Goal: Transaction & Acquisition: Purchase product/service

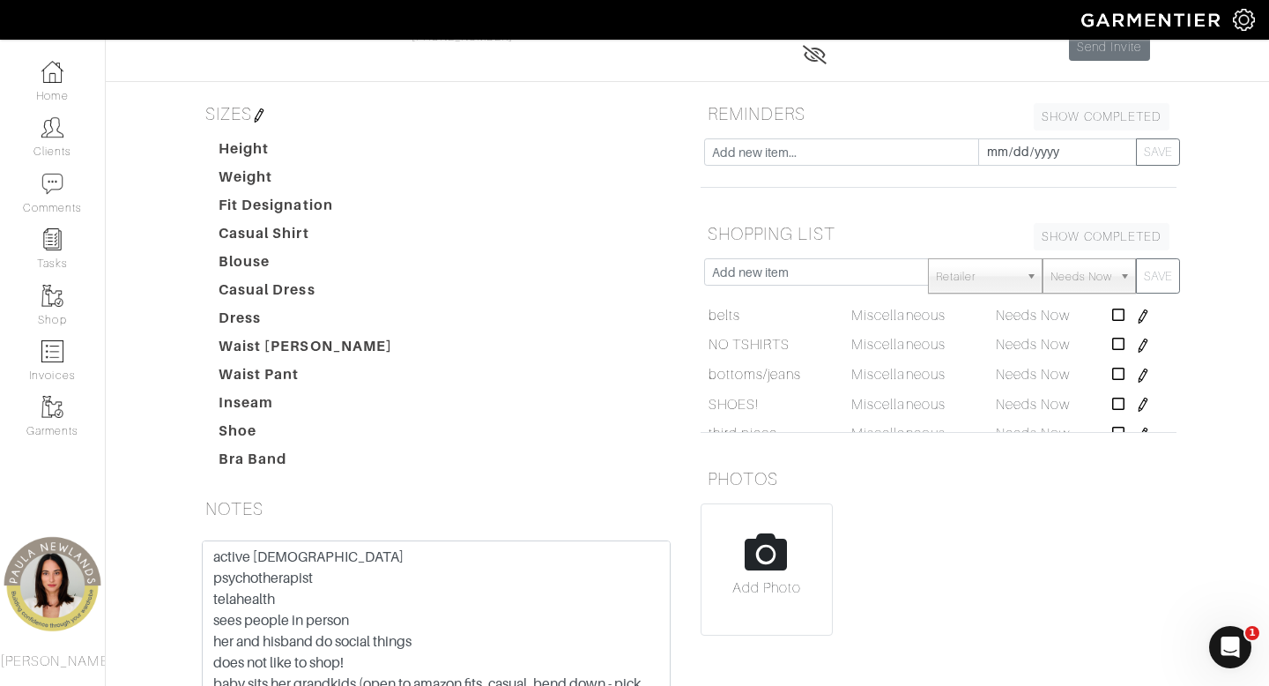
scroll to position [328, 0]
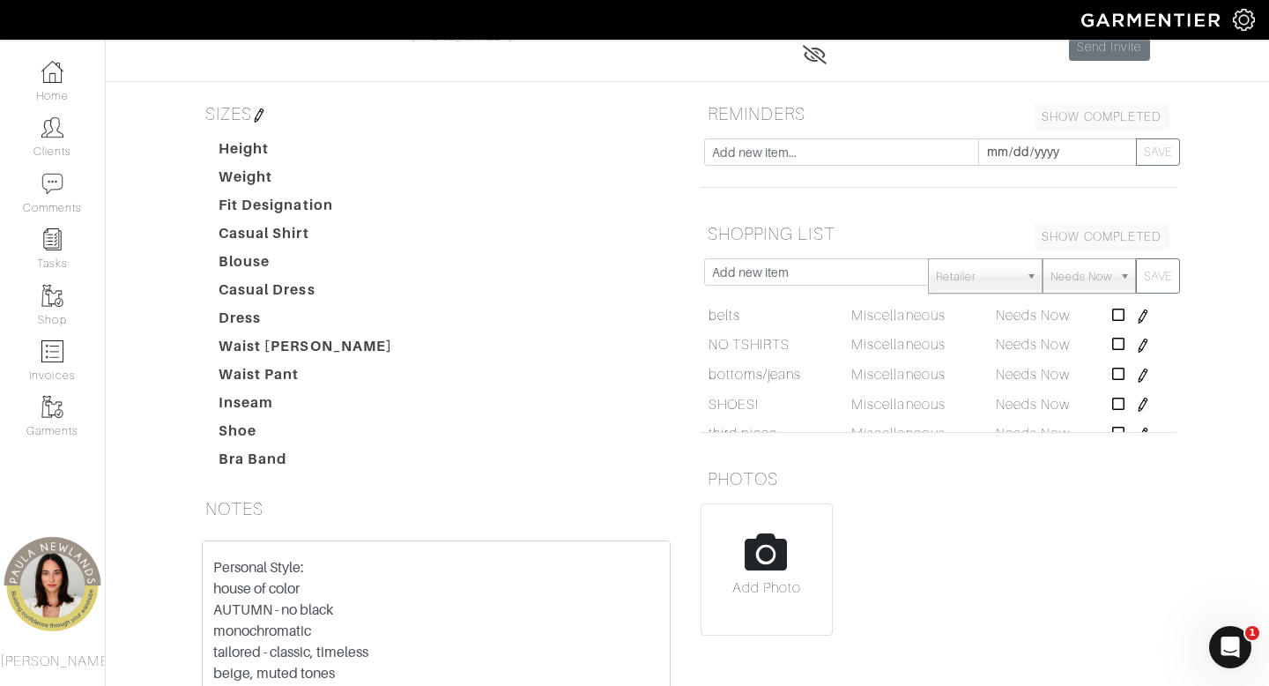
click at [261, 116] on img at bounding box center [259, 115] width 14 height 14
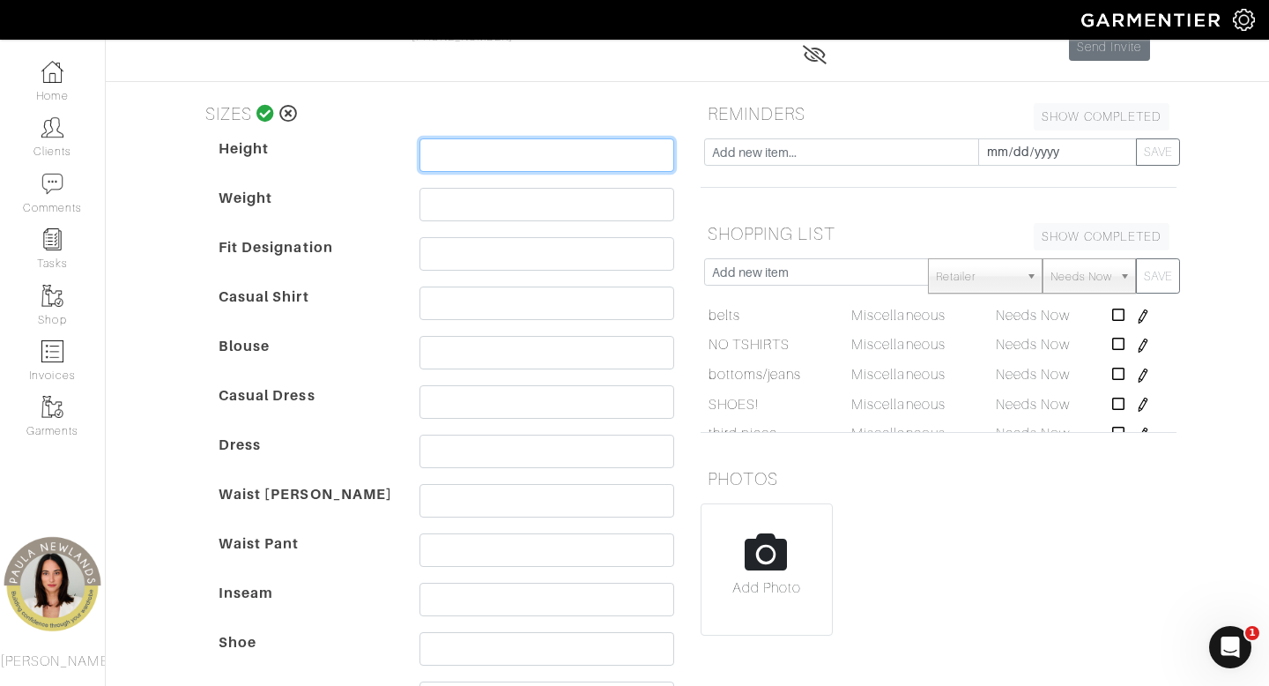
click at [550, 158] on input "text" at bounding box center [547, 154] width 255 height 33
type input "5'8"
click at [527, 204] on input "text" at bounding box center [547, 204] width 255 height 33
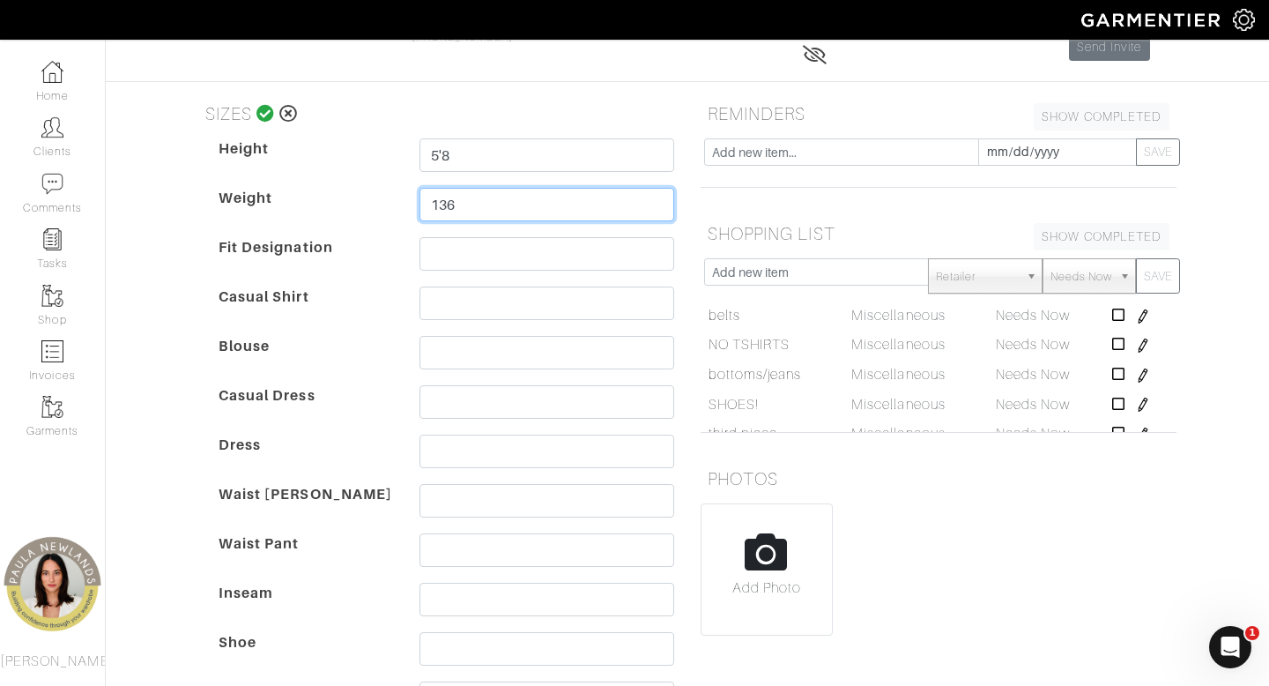
type input "136"
click at [383, 391] on dt "Casual Dress" at bounding box center [305, 409] width 201 height 49
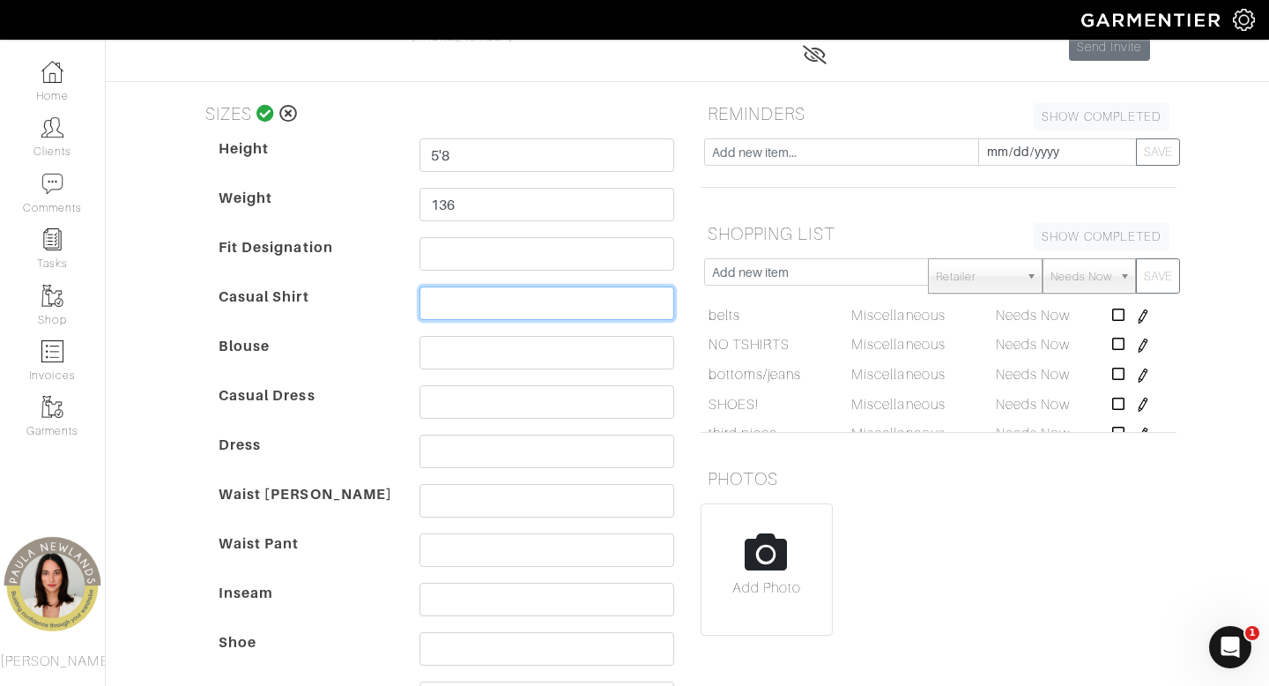
click at [517, 304] on input "text" at bounding box center [547, 302] width 255 height 33
type input "medium"
click at [167, 483] on div "[PERSON_NAME] Overview Overview Measurements Product Library Invoices Wardrobe …" at bounding box center [634, 483] width 1269 height 1196
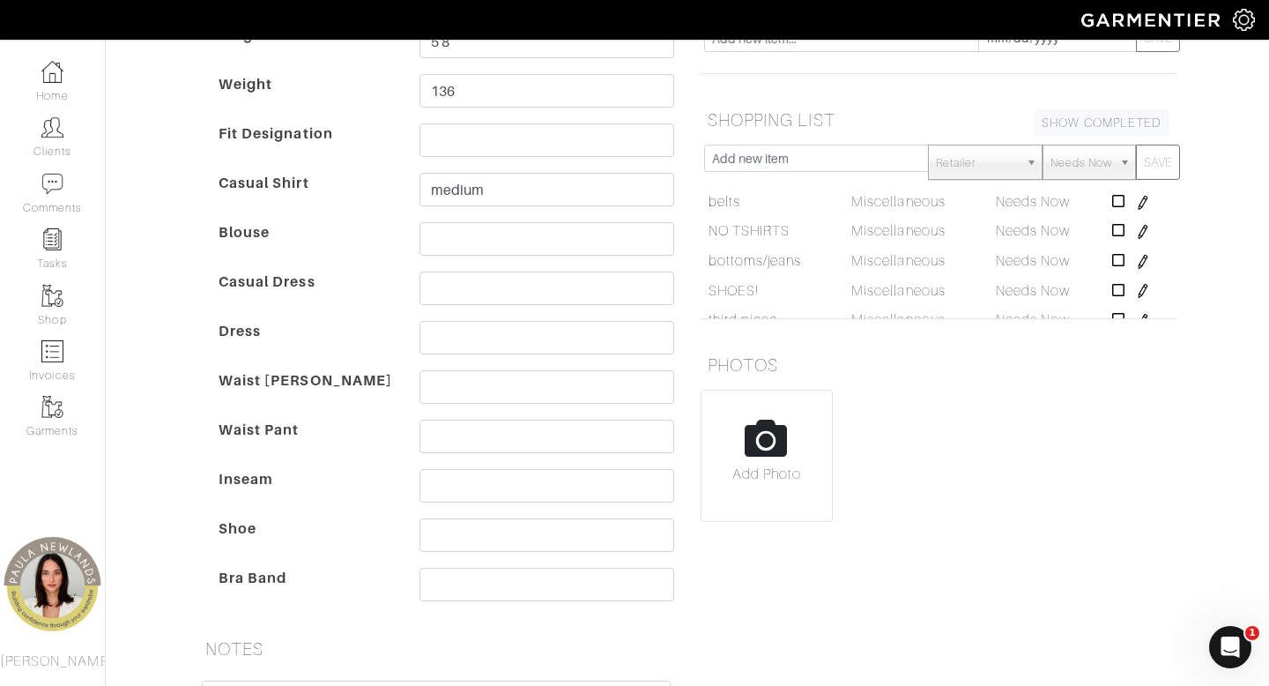
scroll to position [289, 0]
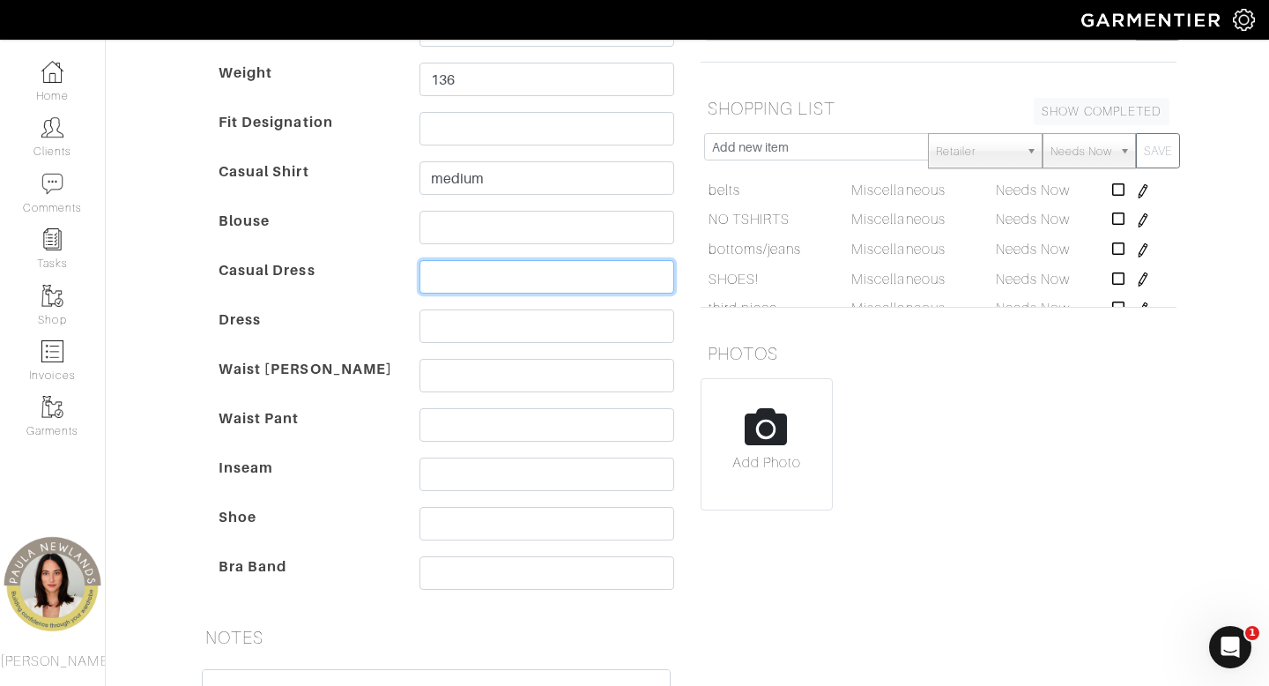
click at [524, 277] on input "text" at bounding box center [547, 276] width 255 height 33
type input "6"
click at [346, 395] on dt "Waist [PERSON_NAME]" at bounding box center [305, 383] width 201 height 49
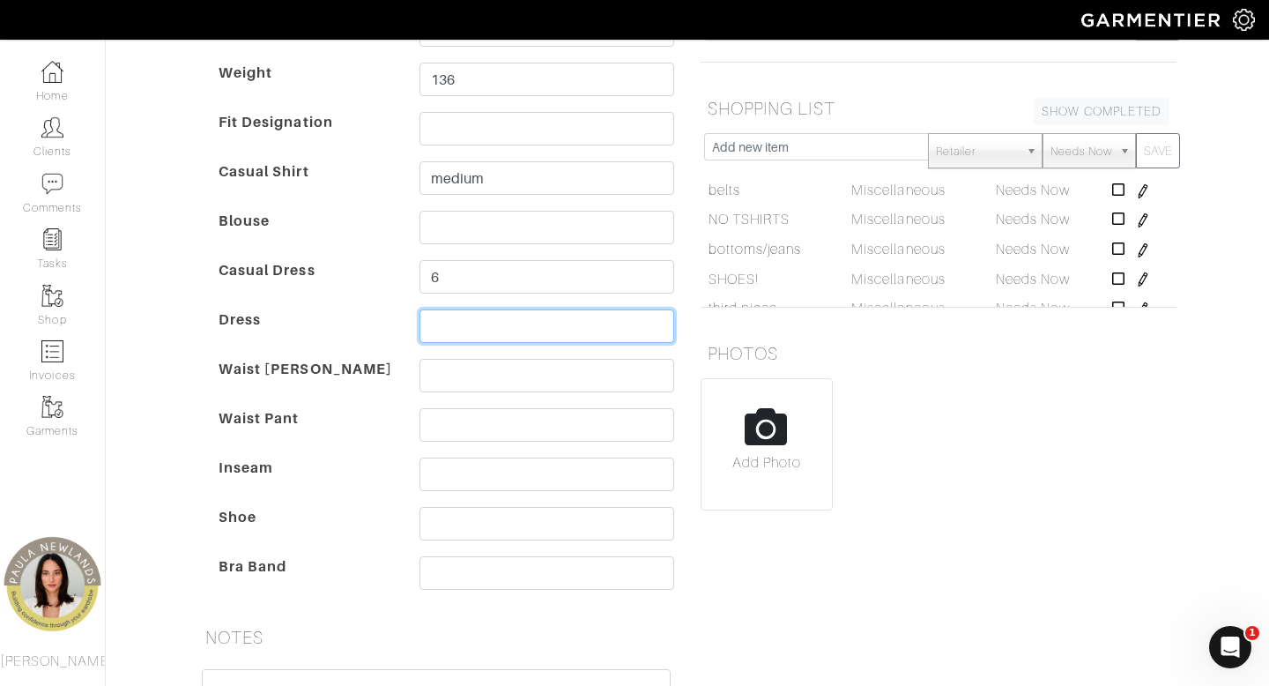
click at [436, 329] on input "text" at bounding box center [547, 325] width 255 height 33
type input "6"
click at [349, 399] on dt "Waist [PERSON_NAME]" at bounding box center [305, 383] width 201 height 49
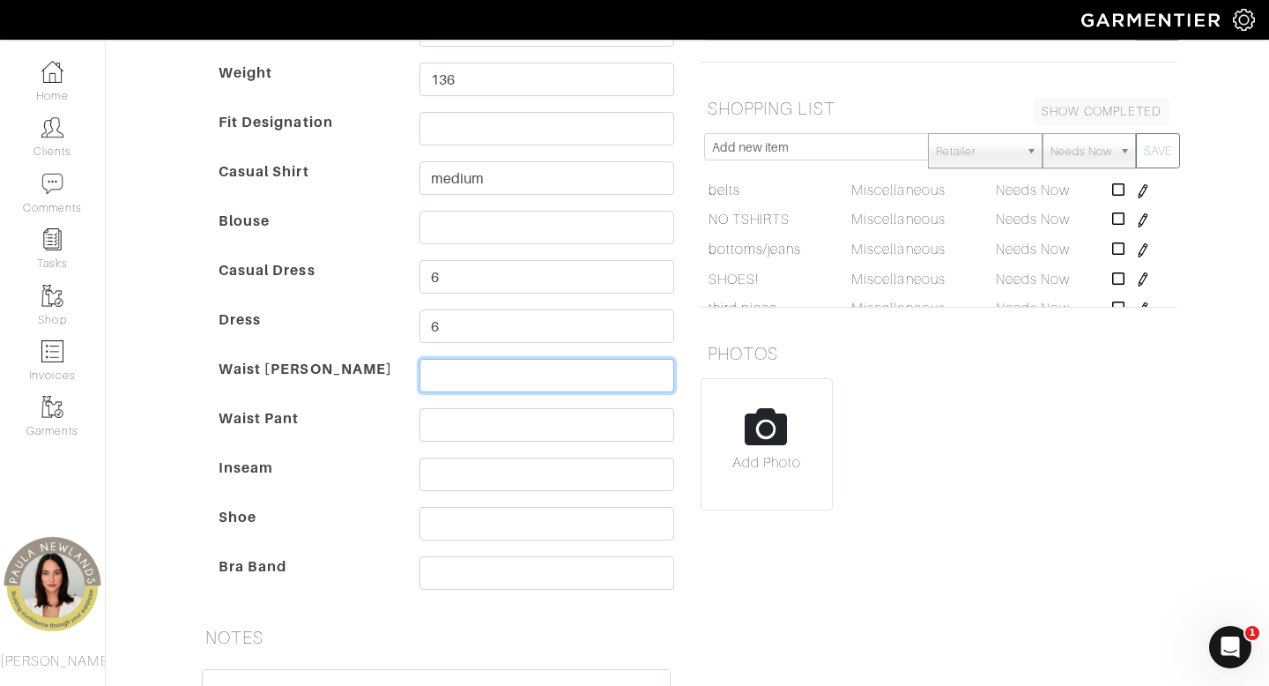
click at [487, 370] on input "text" at bounding box center [547, 375] width 255 height 33
type input "27/4"
click at [484, 422] on input "text" at bounding box center [547, 424] width 255 height 33
click at [361, 467] on dt "Inseam" at bounding box center [305, 481] width 201 height 49
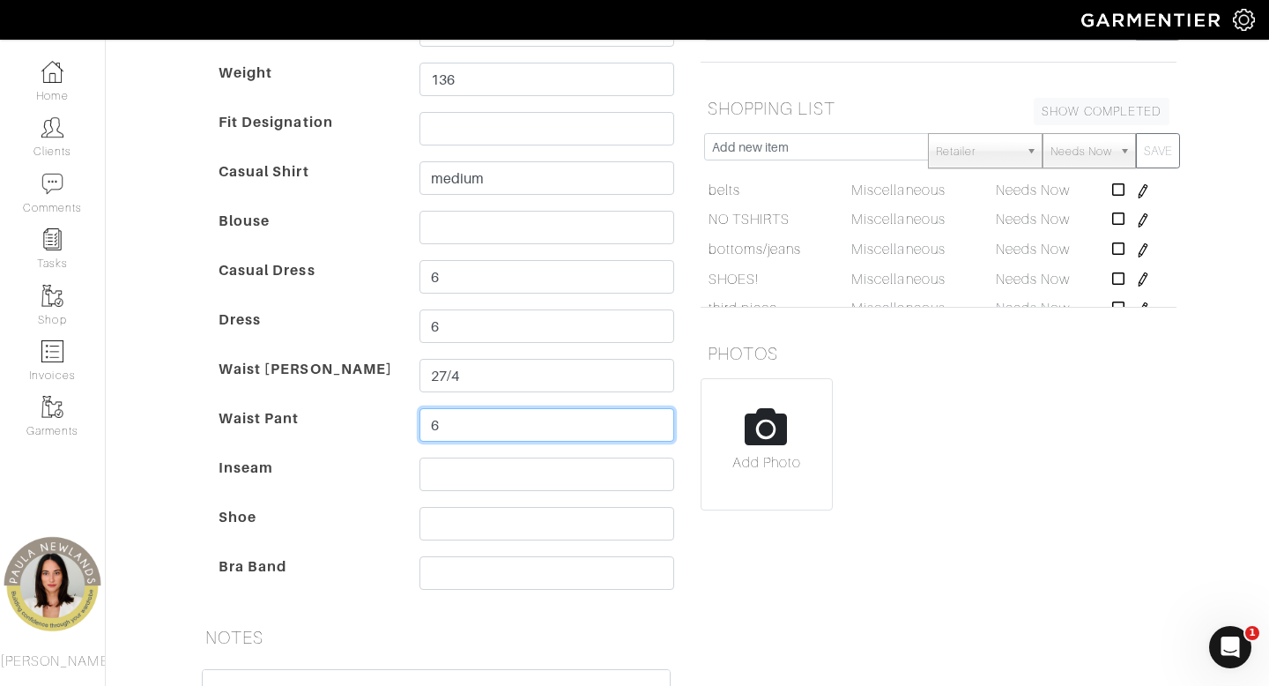
click at [428, 428] on input "6" at bounding box center [547, 424] width 255 height 33
type input "4/6"
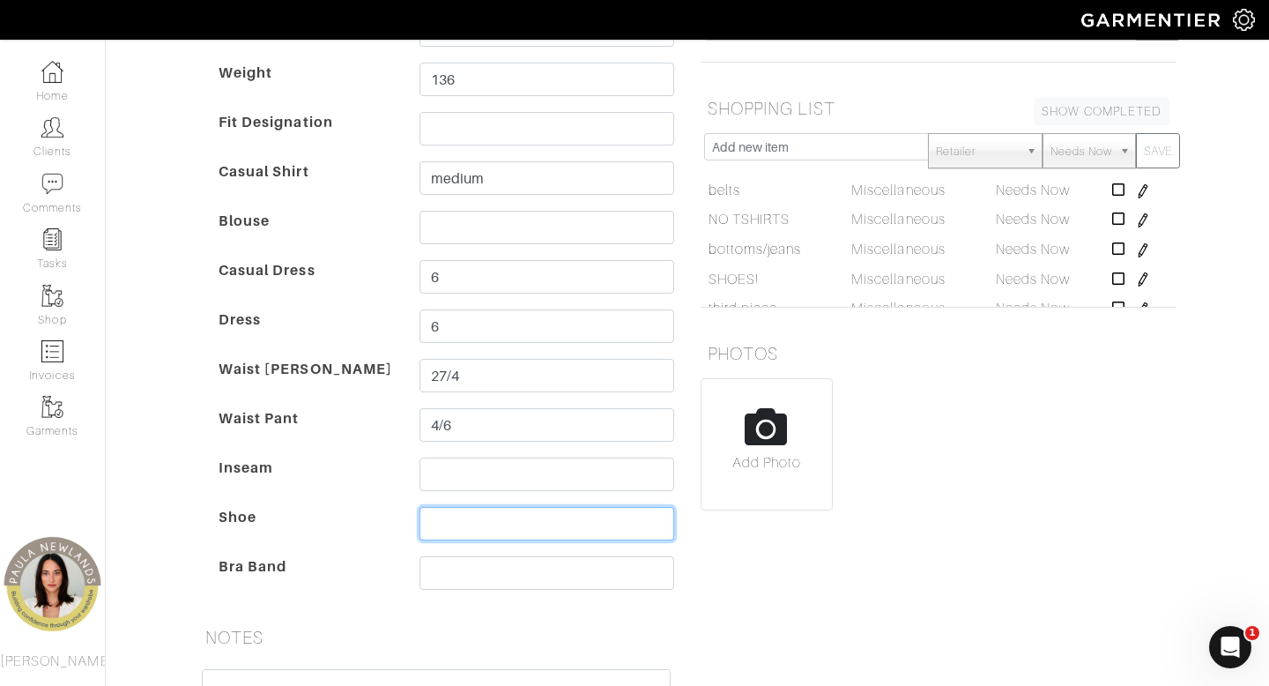
click at [500, 526] on input "text" at bounding box center [547, 523] width 255 height 33
type input "9"
click at [312, 587] on dt "Bra Band" at bounding box center [305, 580] width 201 height 49
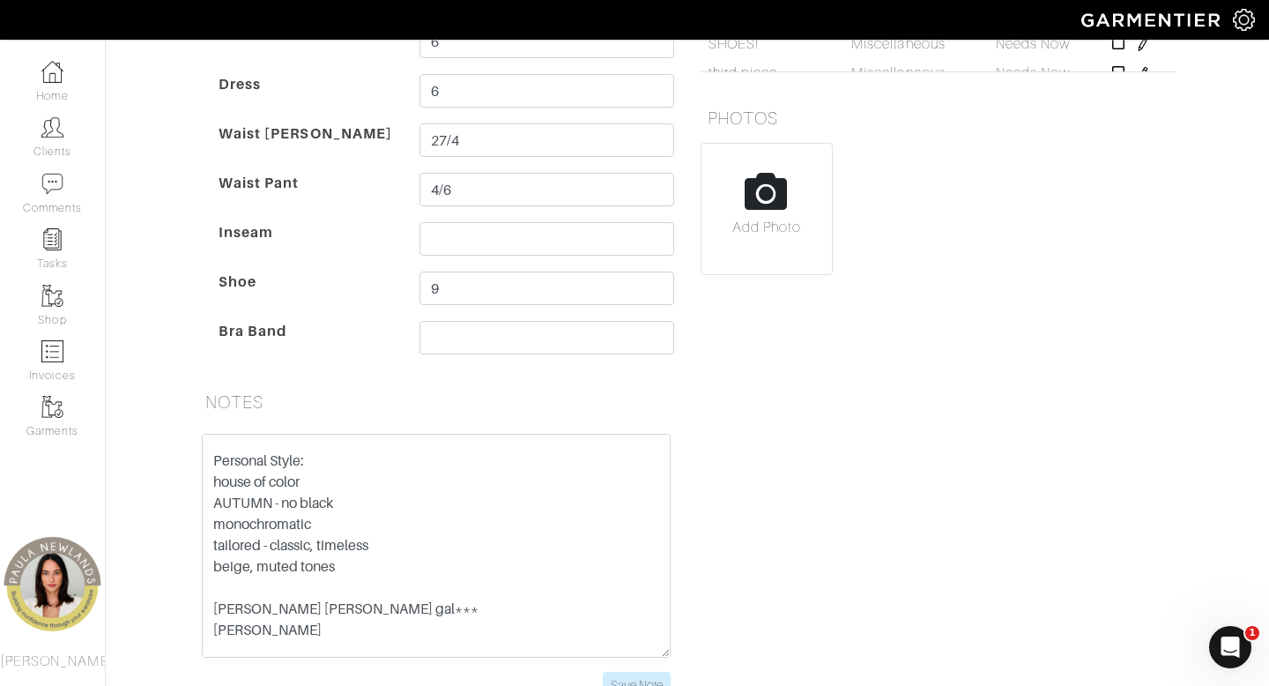
scroll to position [591, 0]
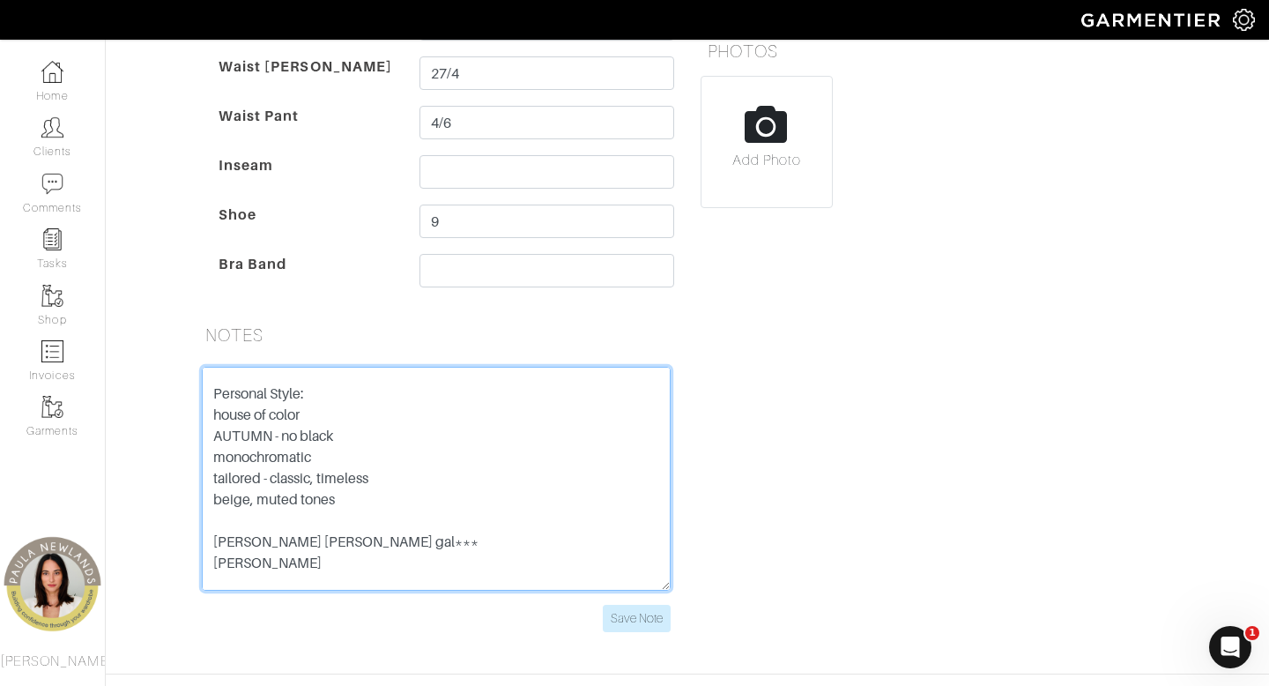
click at [215, 383] on textarea "active [DEMOGRAPHIC_DATA] psychotherapist telahealth sees people in person her …" at bounding box center [436, 479] width 469 height 224
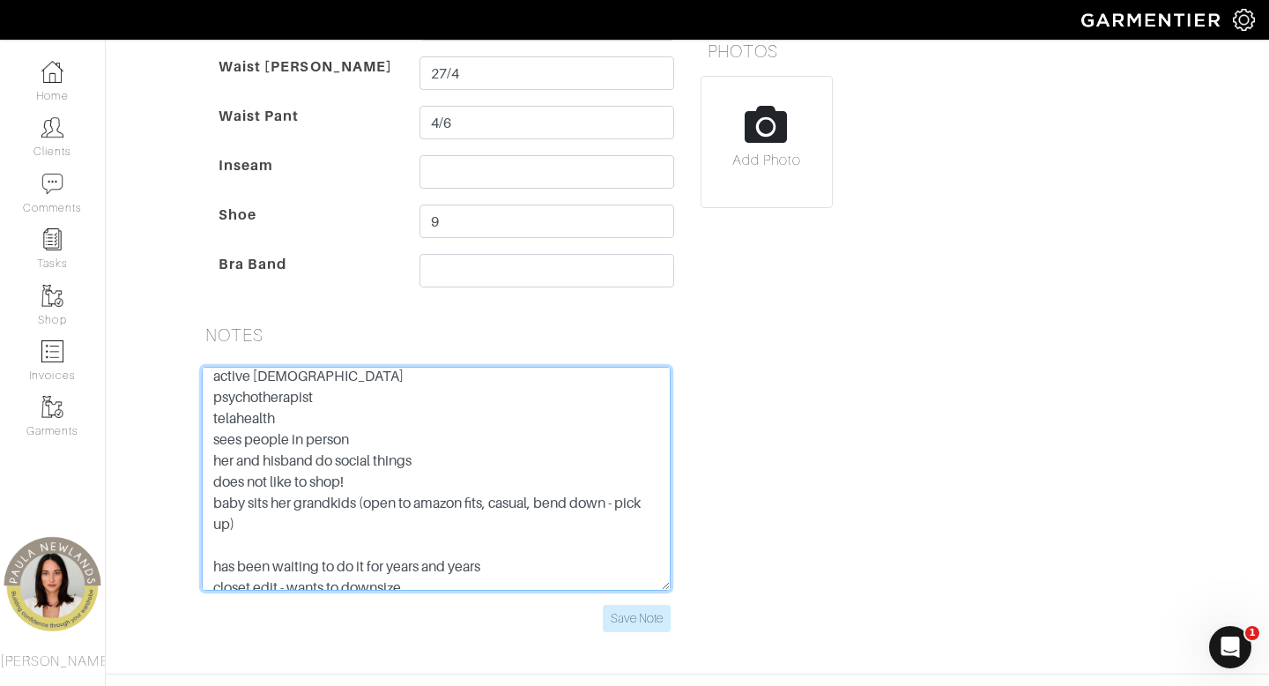
scroll to position [0, 0]
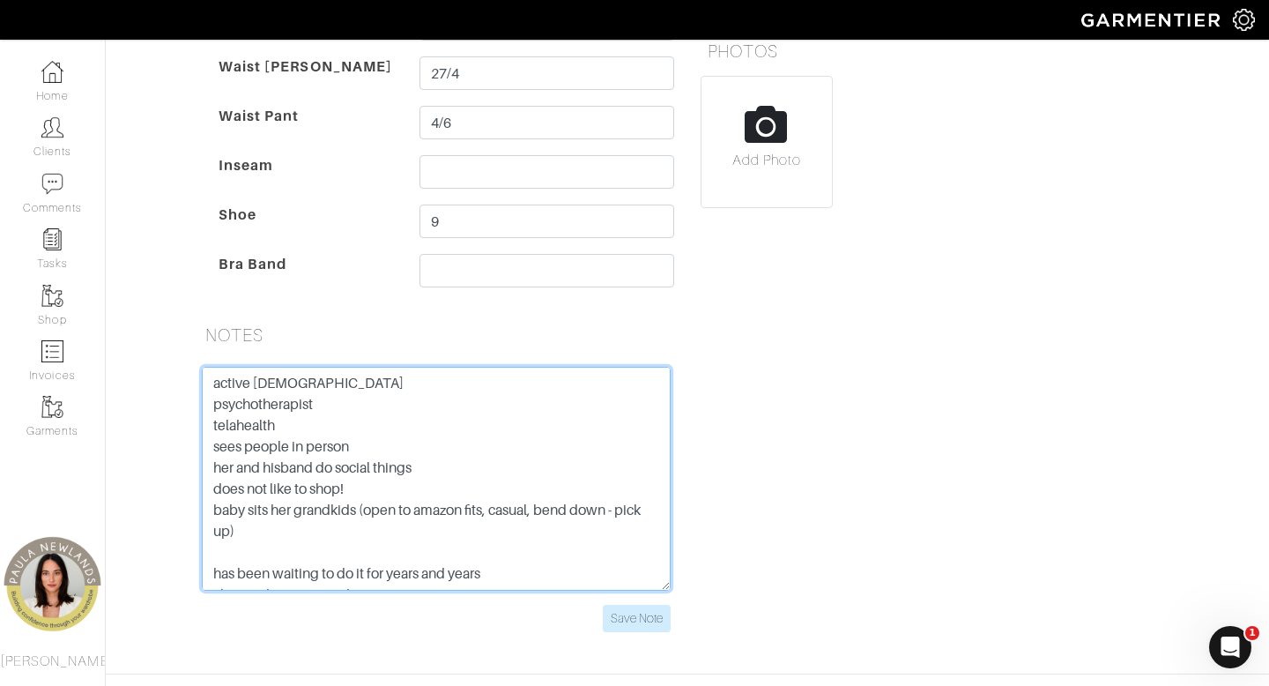
click at [214, 383] on textarea "active [DEMOGRAPHIC_DATA] psychotherapist telahealth sees people in person her …" at bounding box center [436, 479] width 469 height 224
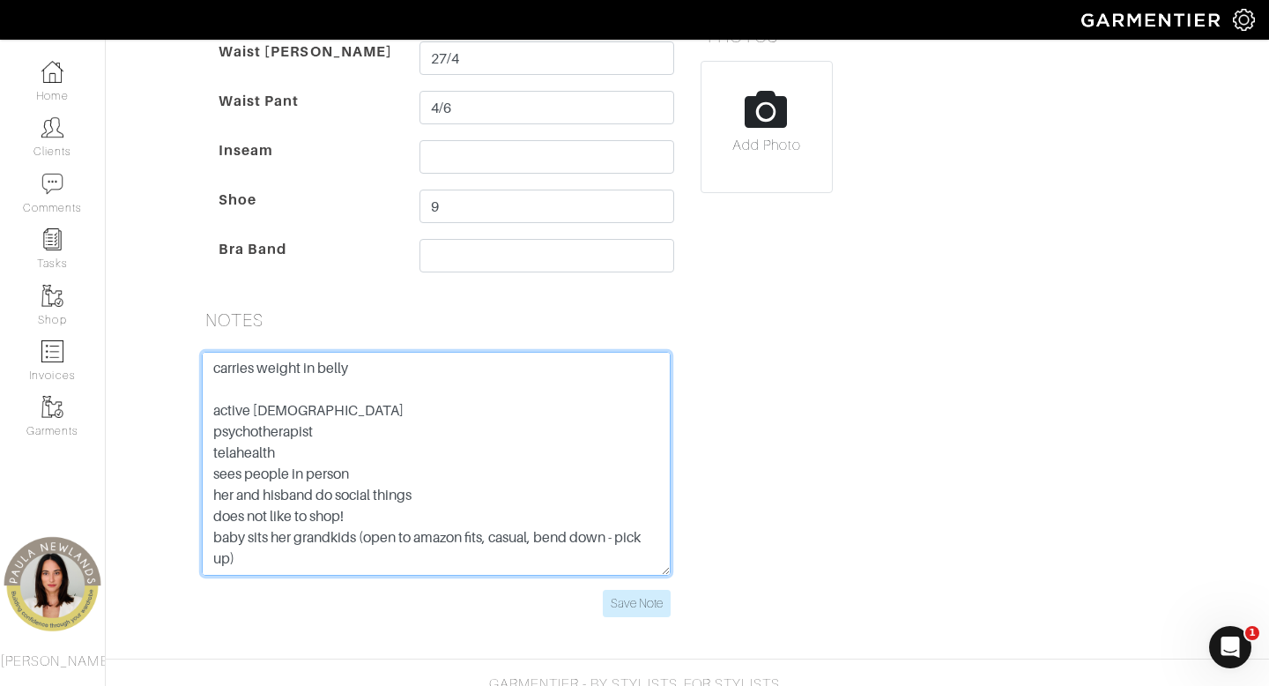
scroll to position [643, 0]
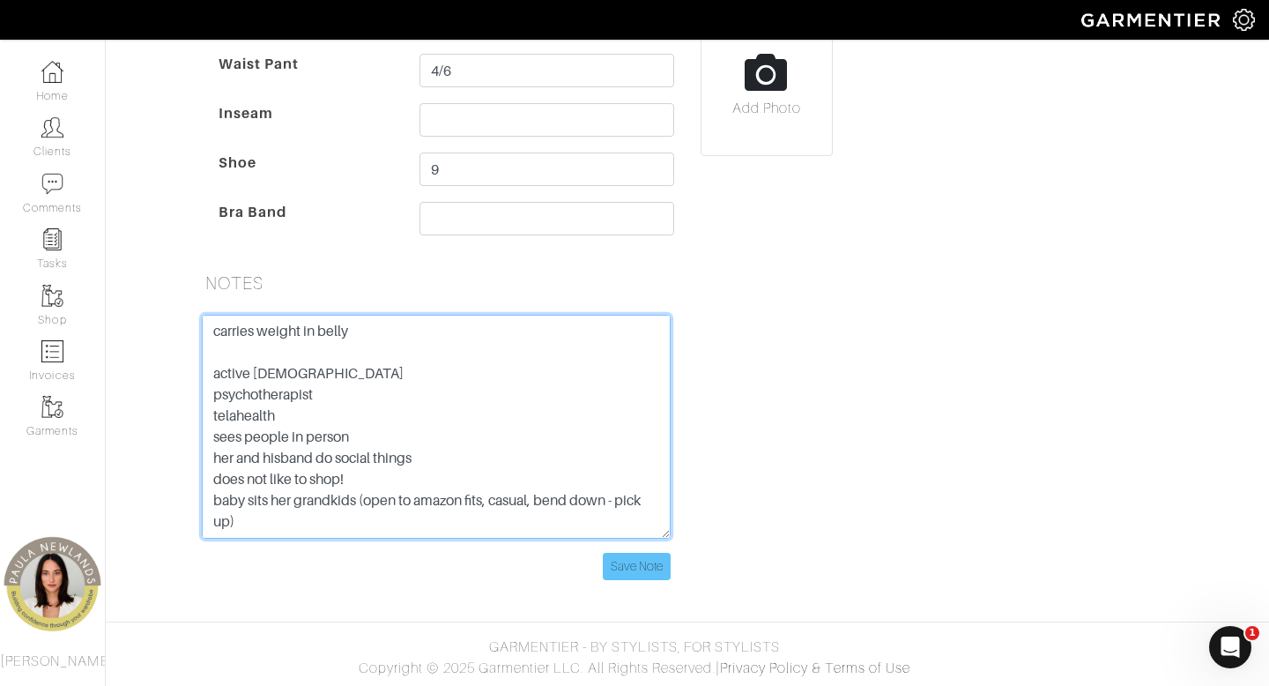
type textarea "carries weight in belly active [DEMOGRAPHIC_DATA] psychotherapist telahealth se…"
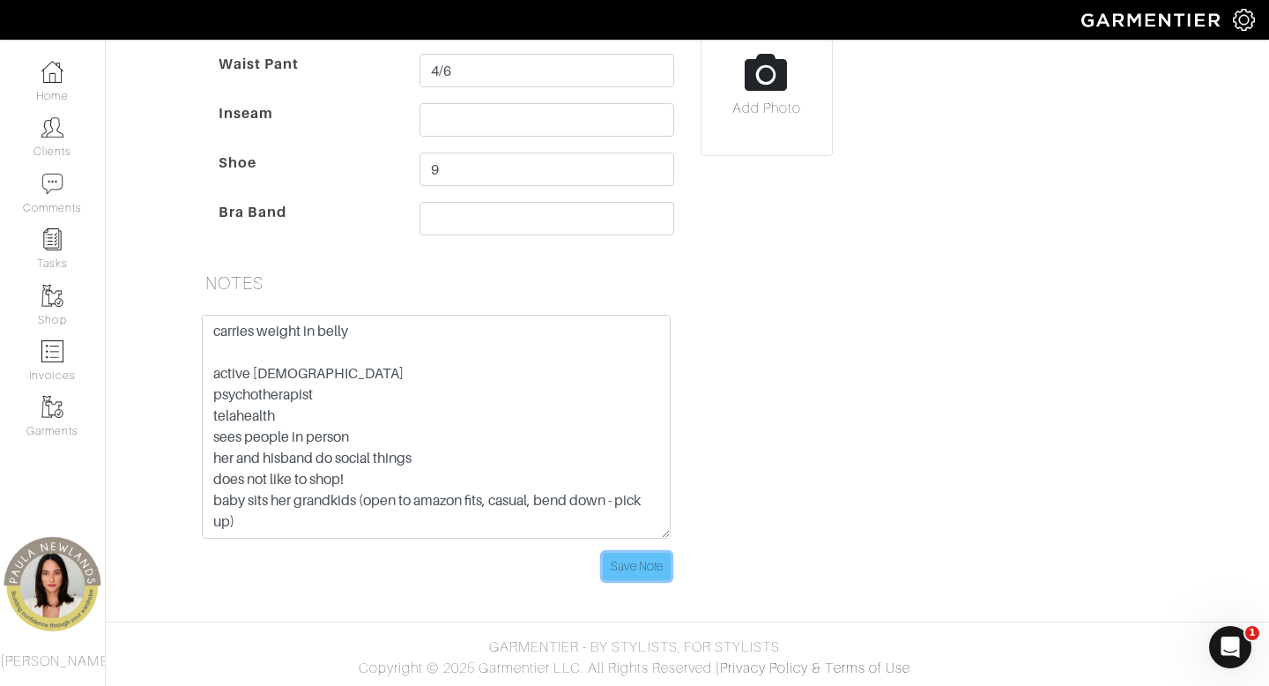
click at [643, 562] on input "Save Note" at bounding box center [637, 566] width 68 height 27
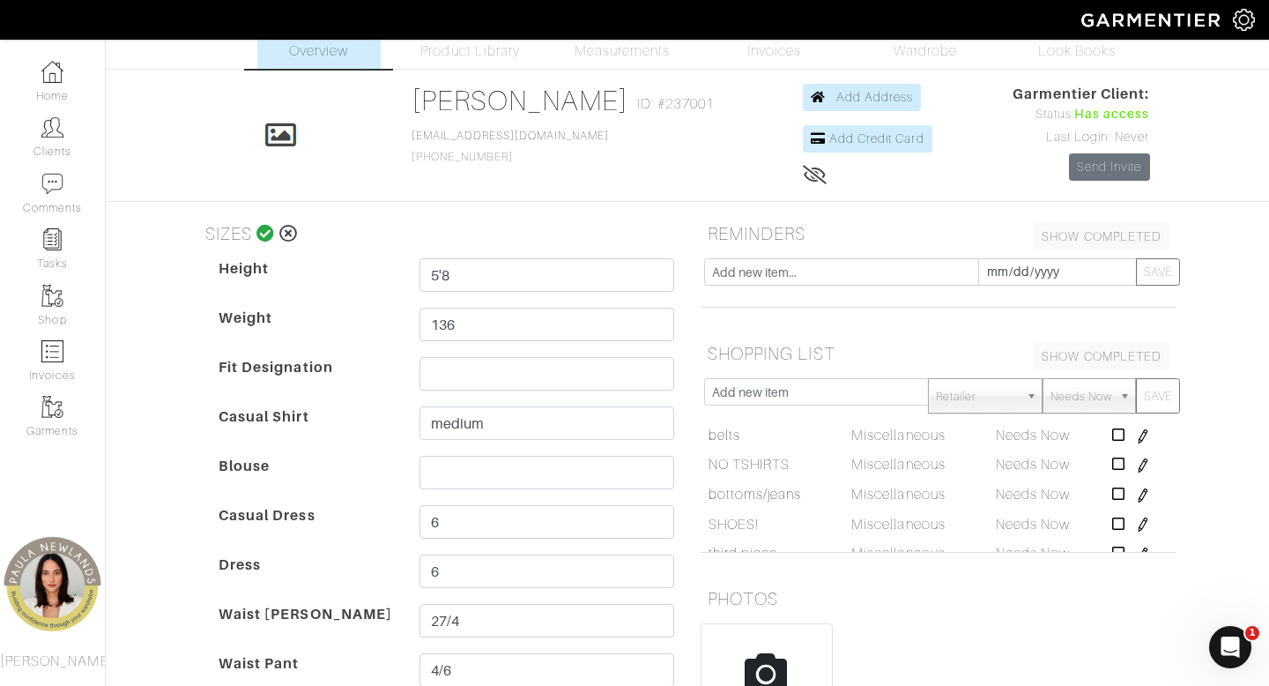
scroll to position [0, 0]
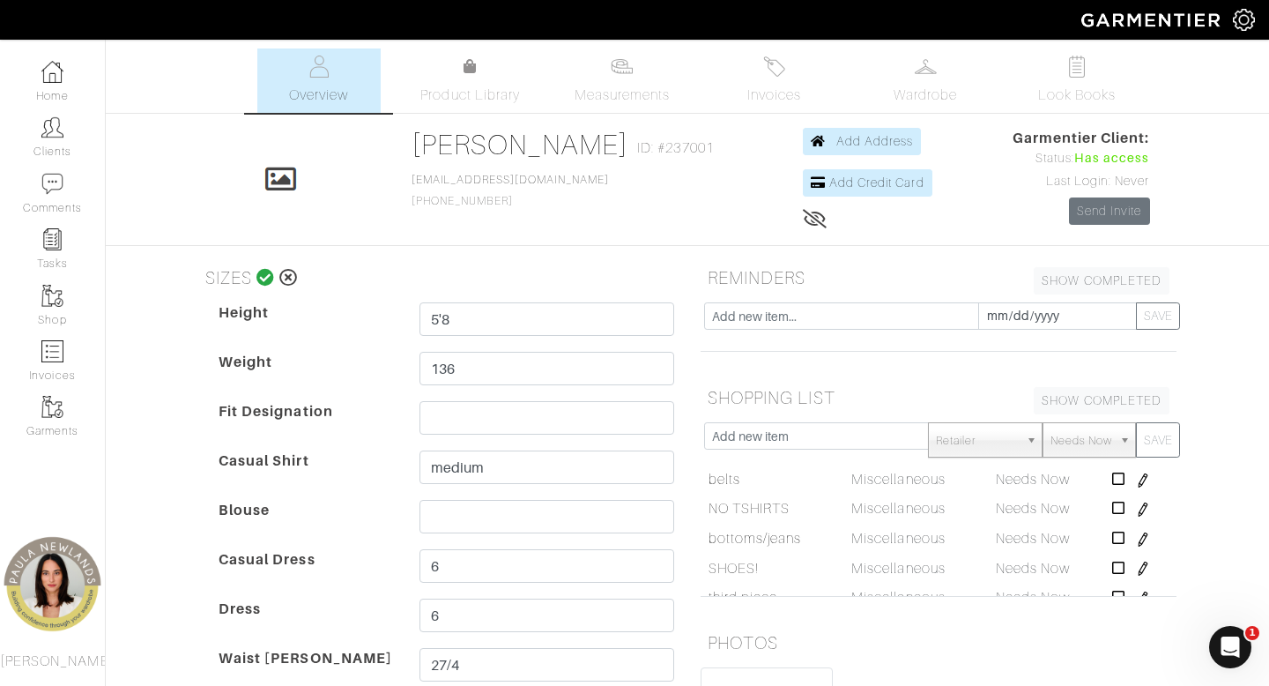
click at [269, 282] on icon at bounding box center [266, 278] width 19 height 18
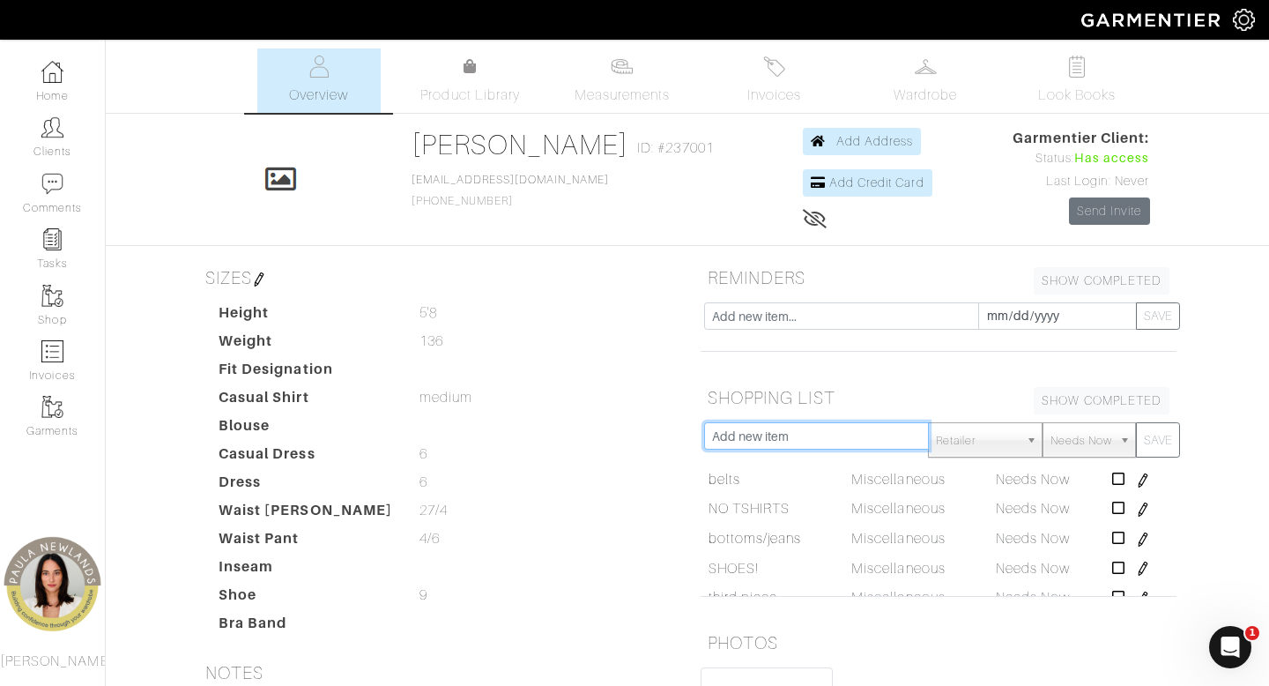
click at [835, 436] on input "text" at bounding box center [816, 435] width 225 height 27
type input "pumps"
click at [1136, 422] on button "SAVE" at bounding box center [1158, 439] width 44 height 35
type input "blue jeans"
click at [1136, 422] on button "SAVE" at bounding box center [1158, 439] width 44 height 35
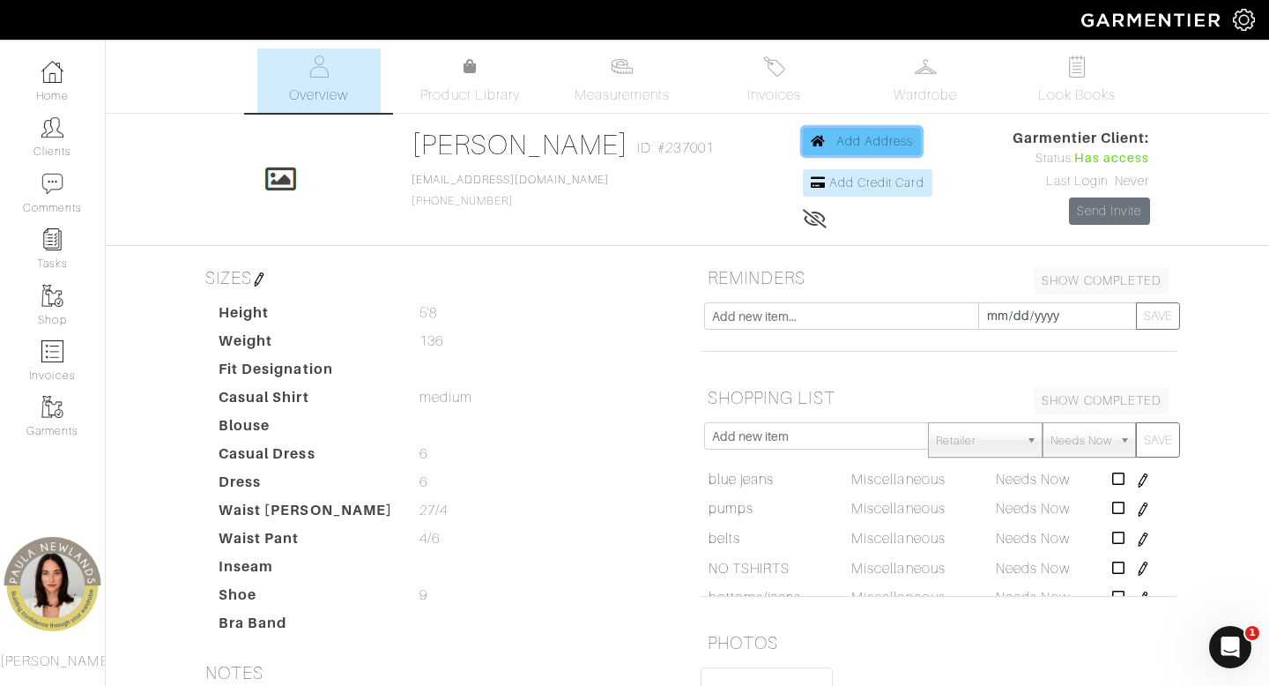
click at [870, 138] on span "Add Address" at bounding box center [876, 141] width 78 height 14
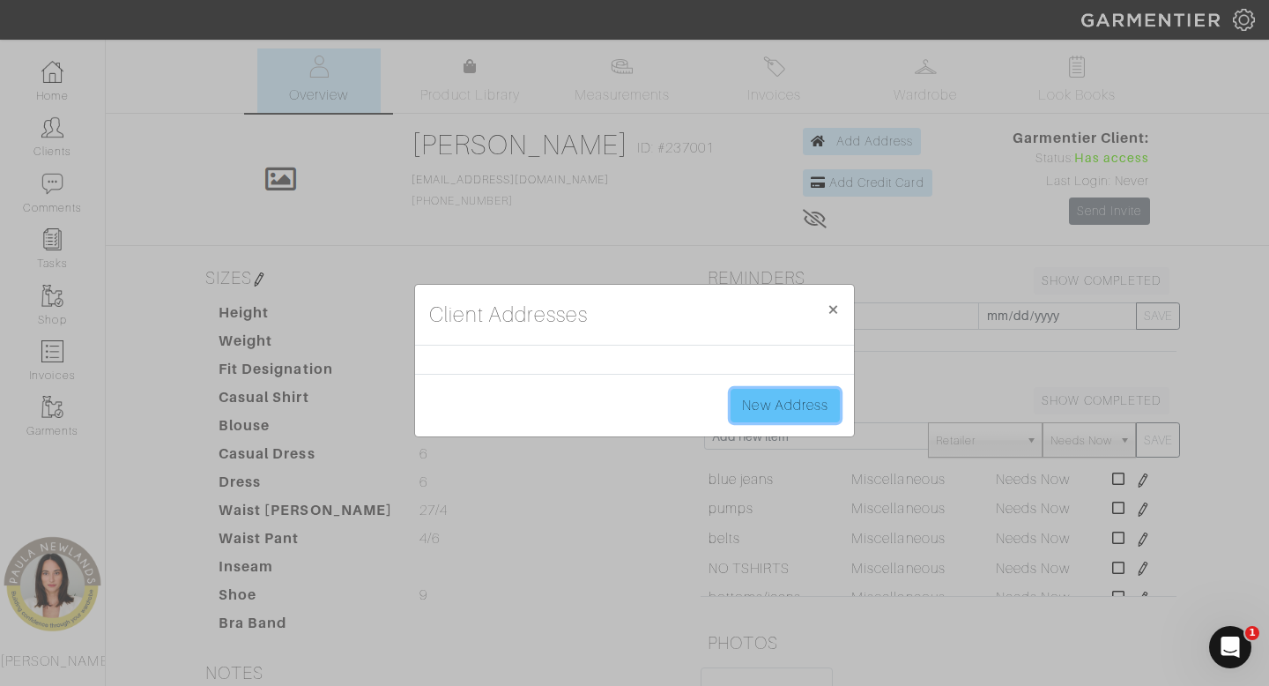
click at [783, 405] on link "New Address" at bounding box center [785, 405] width 109 height 33
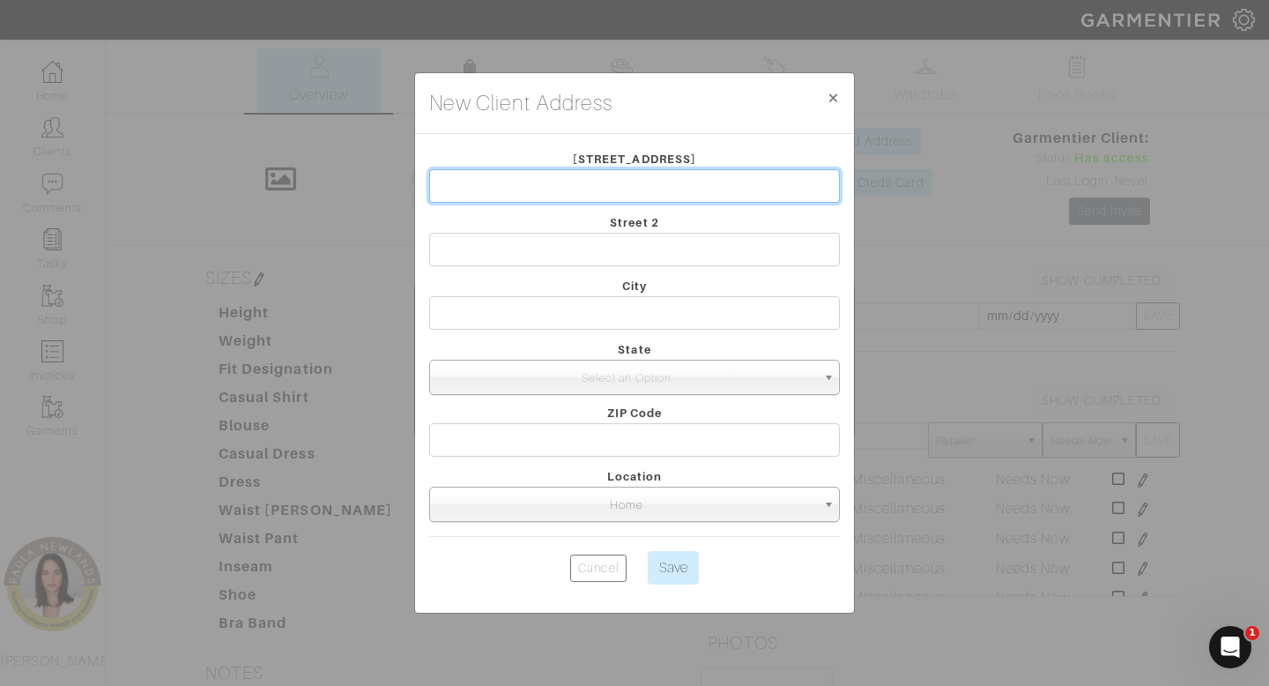
click at [668, 194] on input "text" at bounding box center [634, 185] width 411 height 33
paste input "[STREET_ADDRESS]"
type input "[STREET_ADDRESS]"
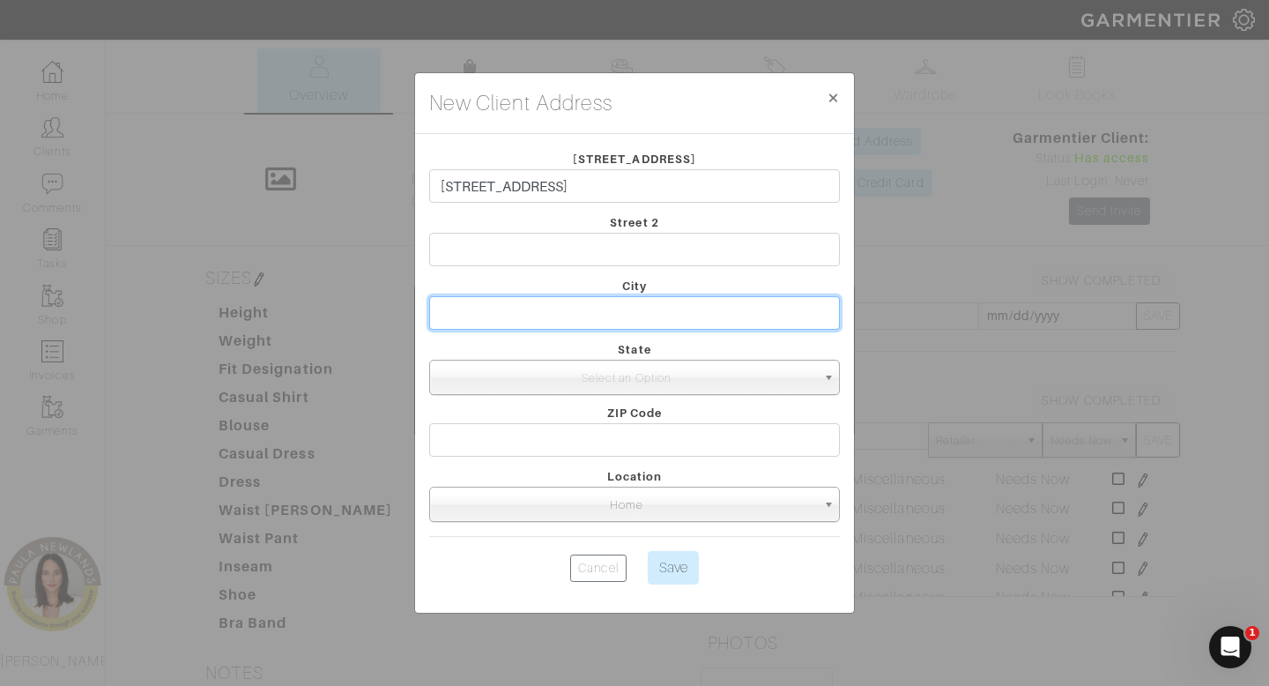
click at [678, 316] on input "text" at bounding box center [634, 312] width 411 height 33
type input "[GEOGRAPHIC_DATA]"
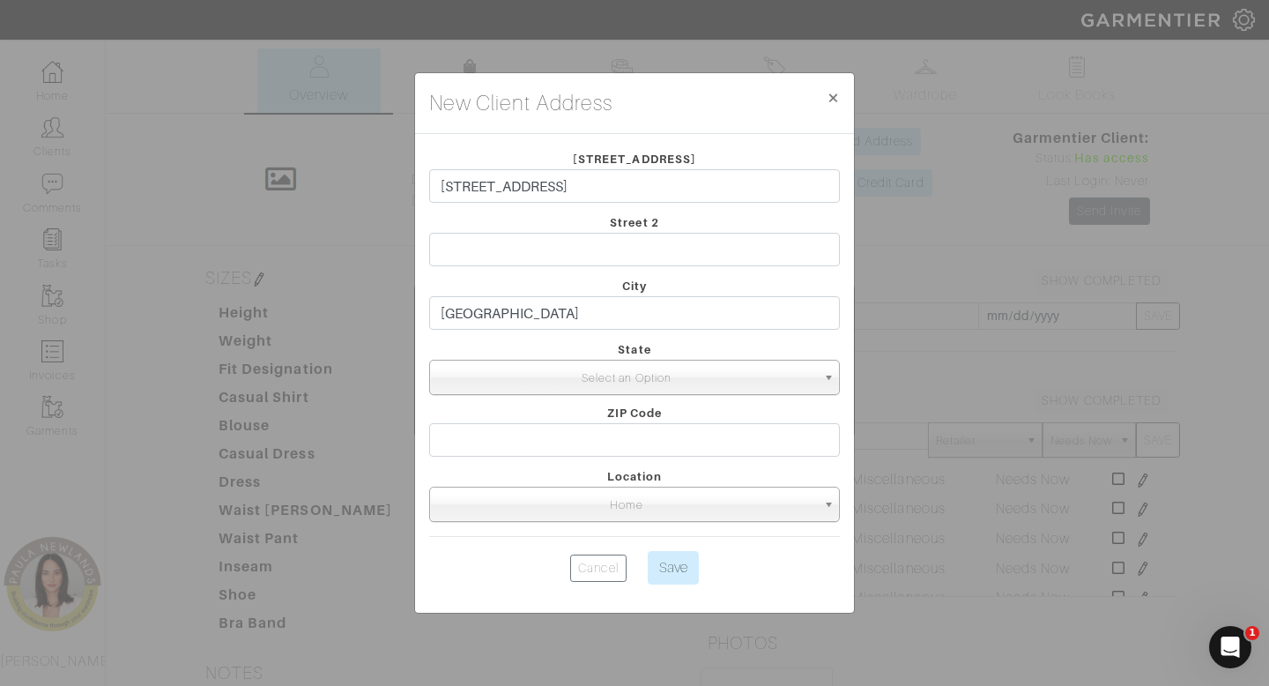
click at [792, 372] on span "Select an Option" at bounding box center [626, 378] width 379 height 35
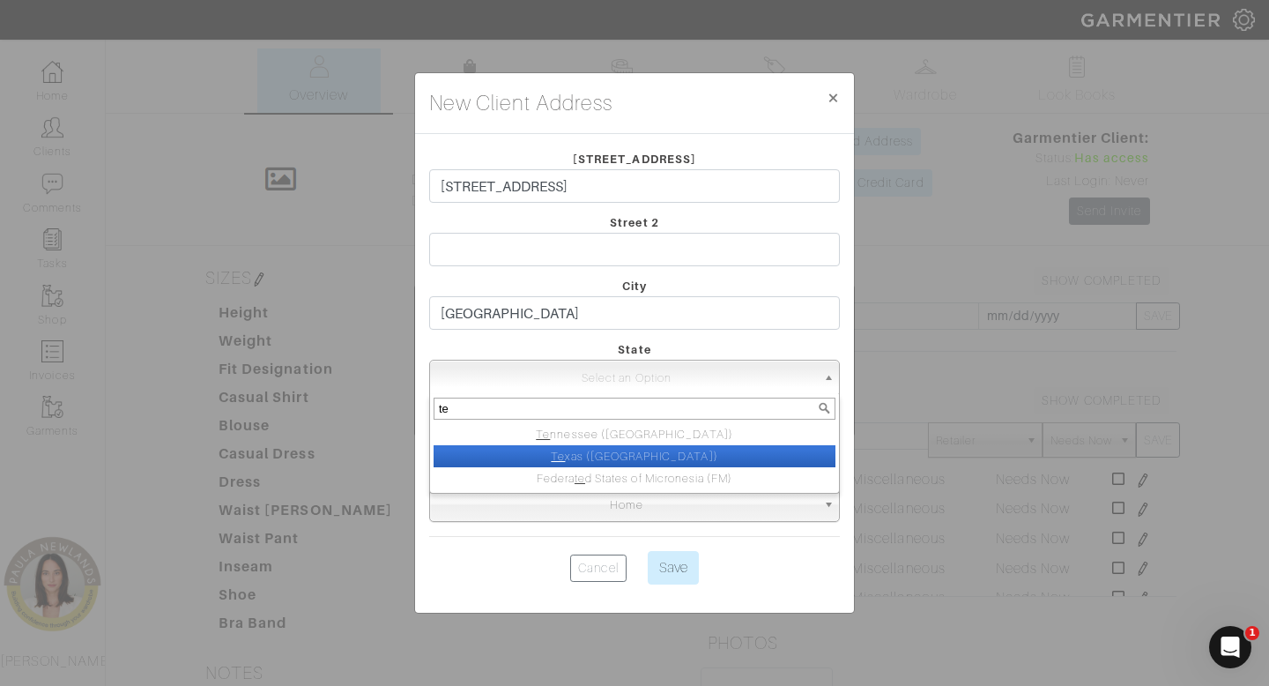
type input "te"
click at [770, 457] on li "Te xas ([GEOGRAPHIC_DATA])" at bounding box center [635, 456] width 402 height 22
select select "44"
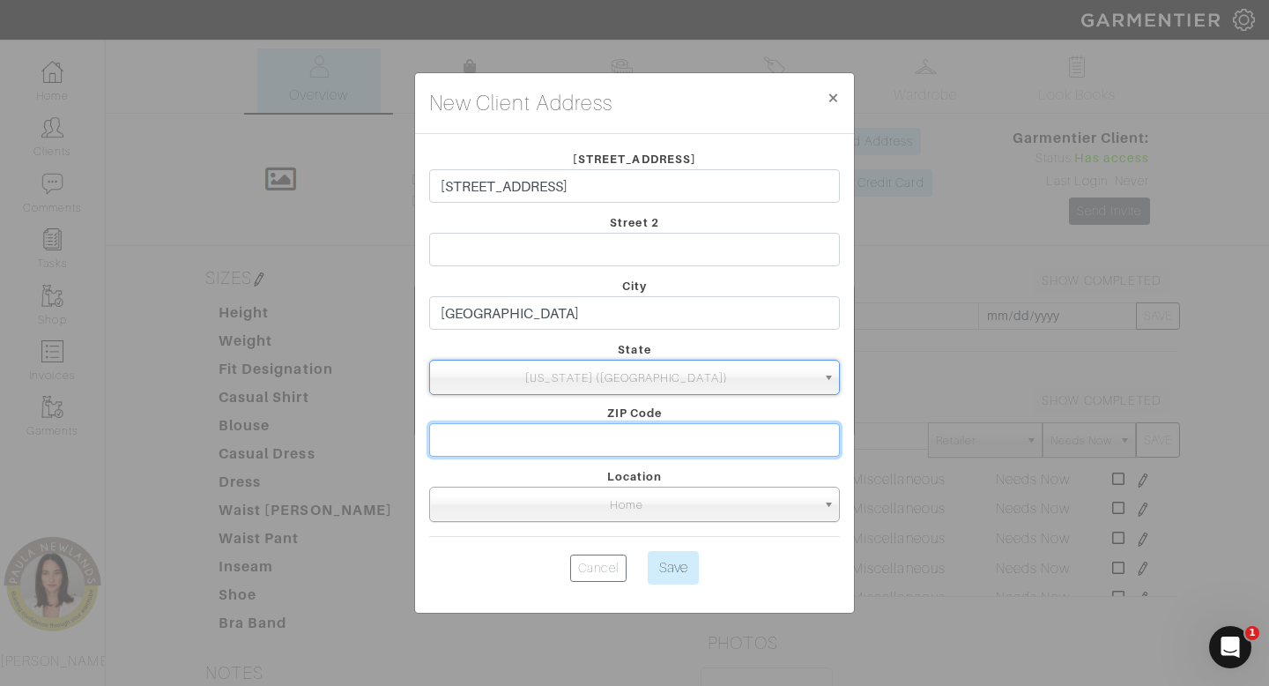
click at [765, 439] on input "text" at bounding box center [634, 439] width 411 height 33
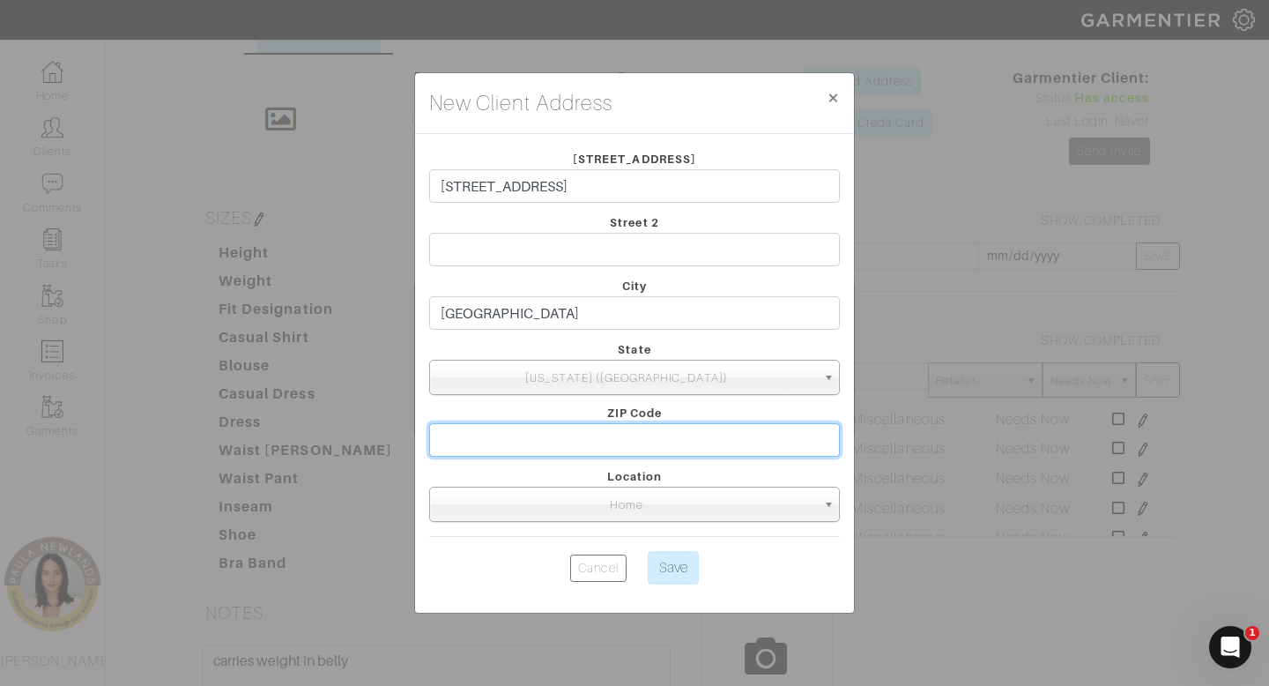
scroll to position [71, 0]
type input "75248"
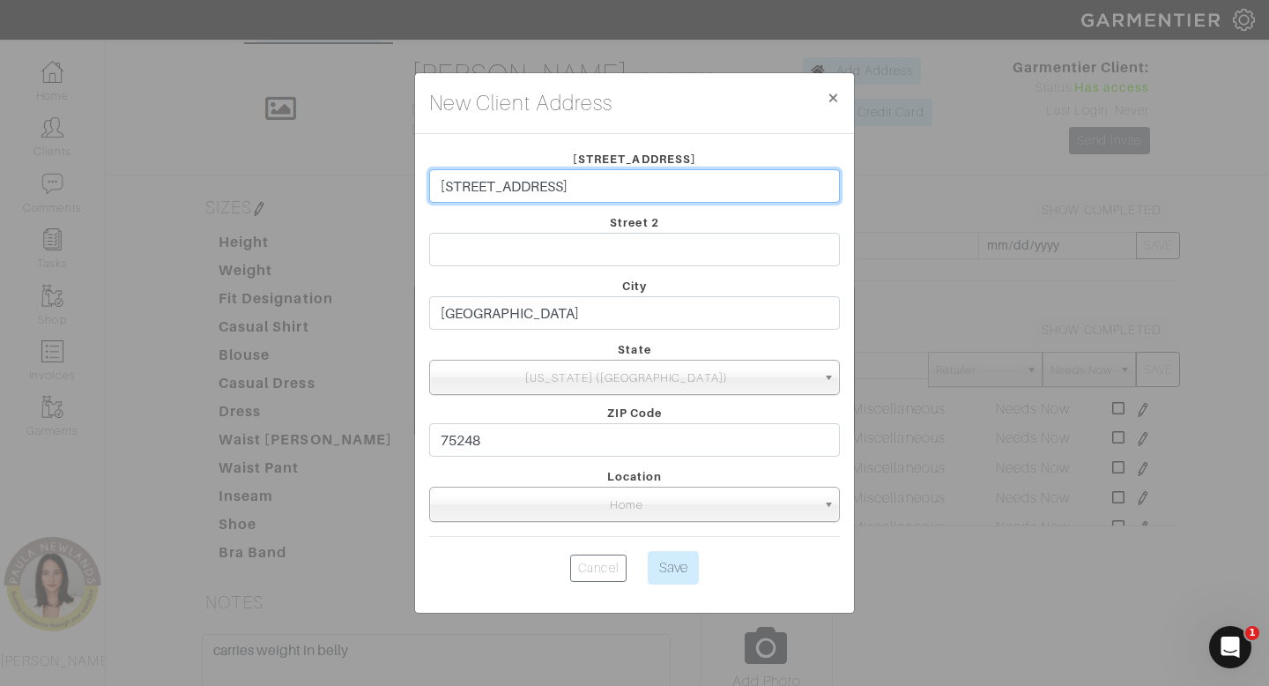
drag, startPoint x: 748, startPoint y: 188, endPoint x: 571, endPoint y: 193, distance: 177.3
click at [571, 193] on input "[STREET_ADDRESS]" at bounding box center [634, 185] width 411 height 33
type input "17316 Earthwind Dr"
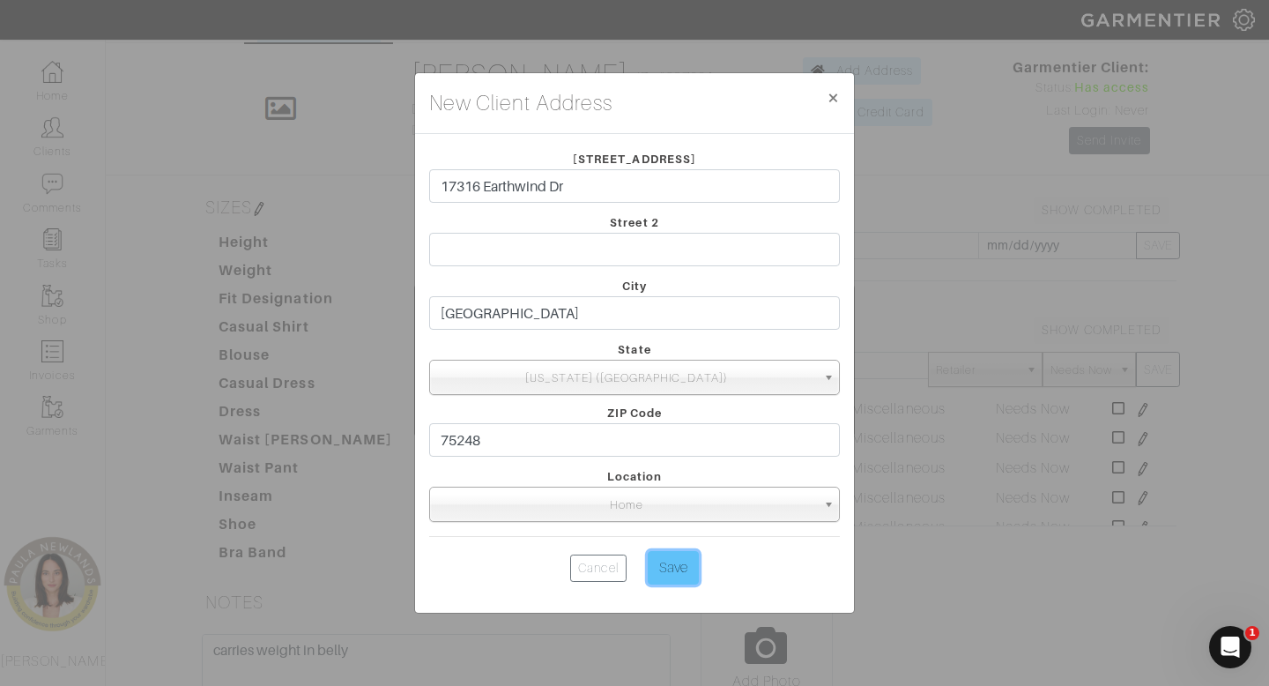
click at [681, 577] on input "Save" at bounding box center [673, 567] width 51 height 33
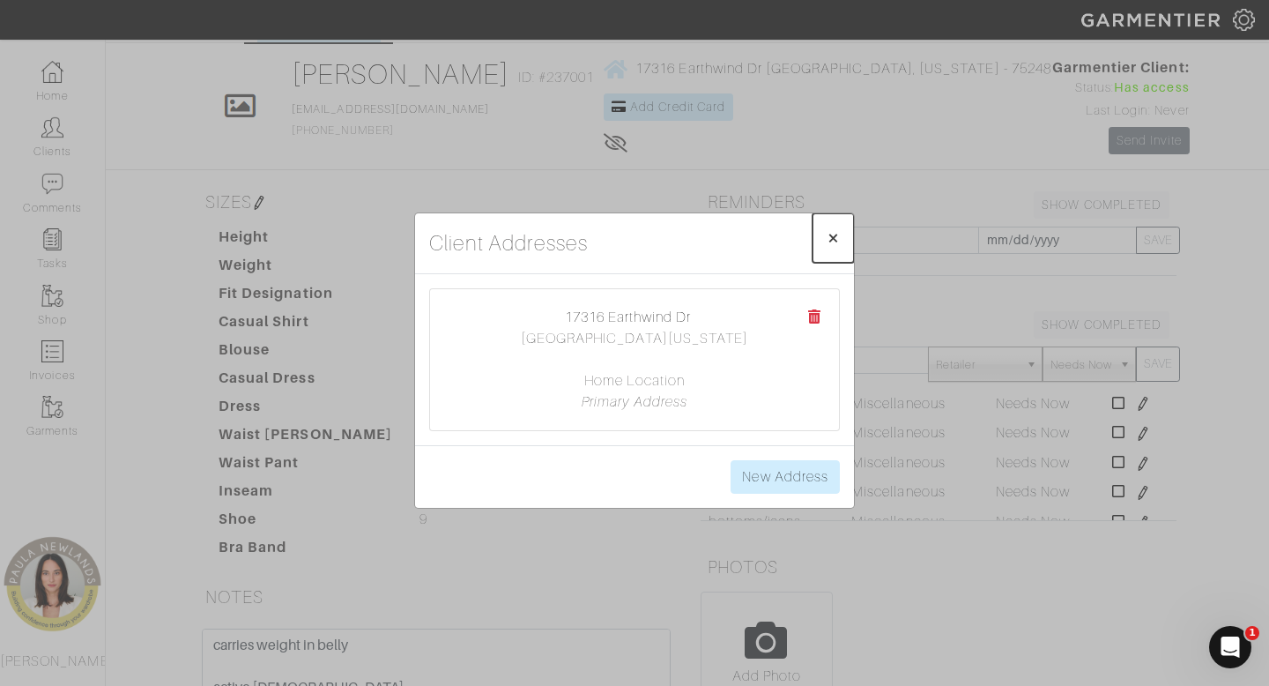
click at [835, 241] on span "×" at bounding box center [833, 238] width 13 height 24
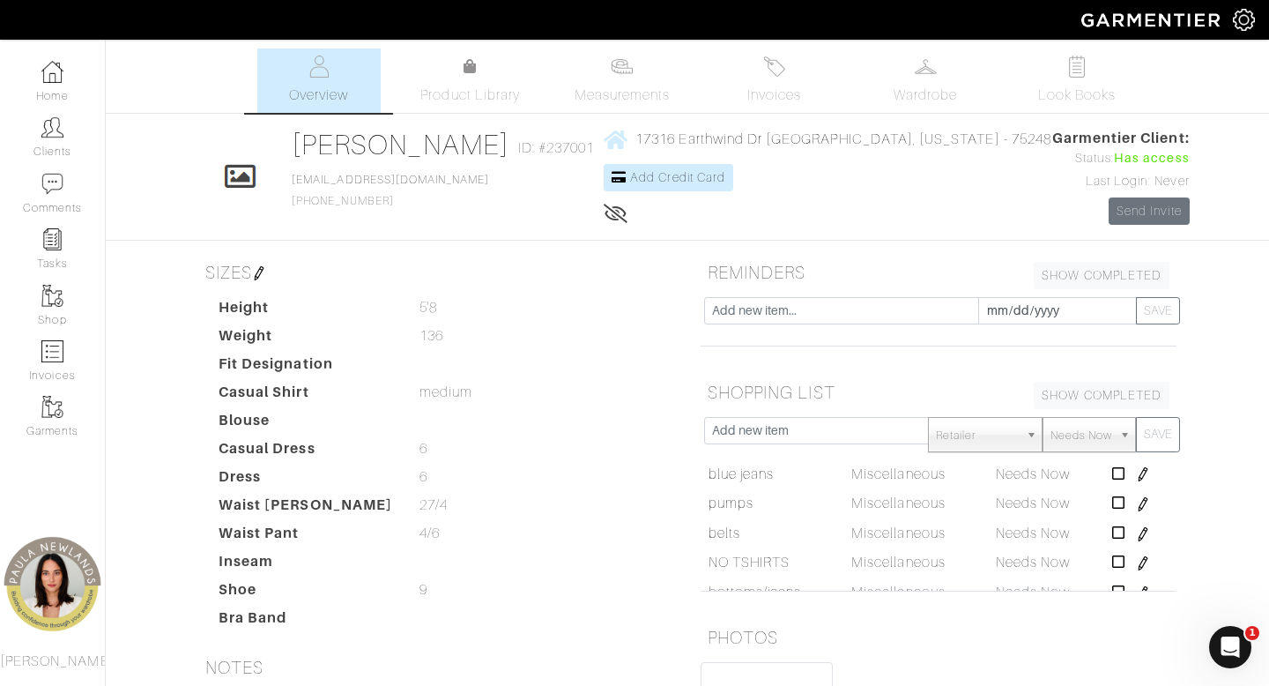
scroll to position [351, 0]
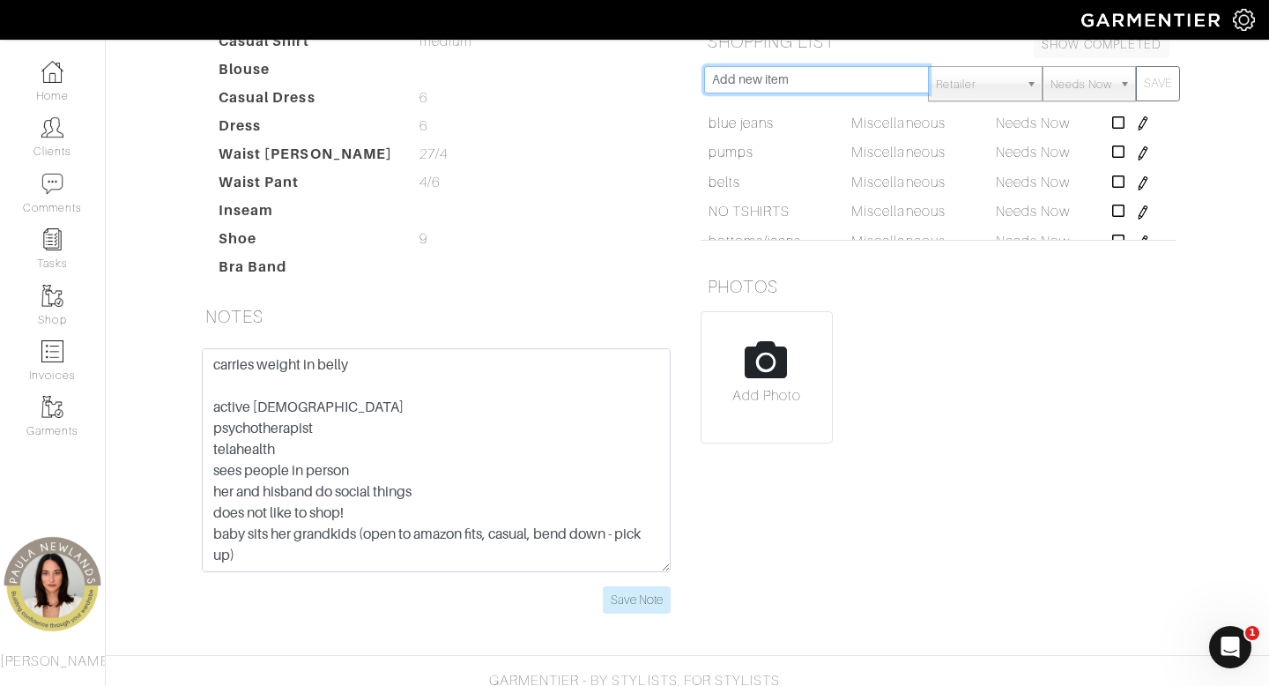
click at [791, 81] on input "text" at bounding box center [816, 79] width 225 height 27
type input "pumpkin orange sweater"
click at [1136, 66] on button "SAVE" at bounding box center [1158, 83] width 44 height 35
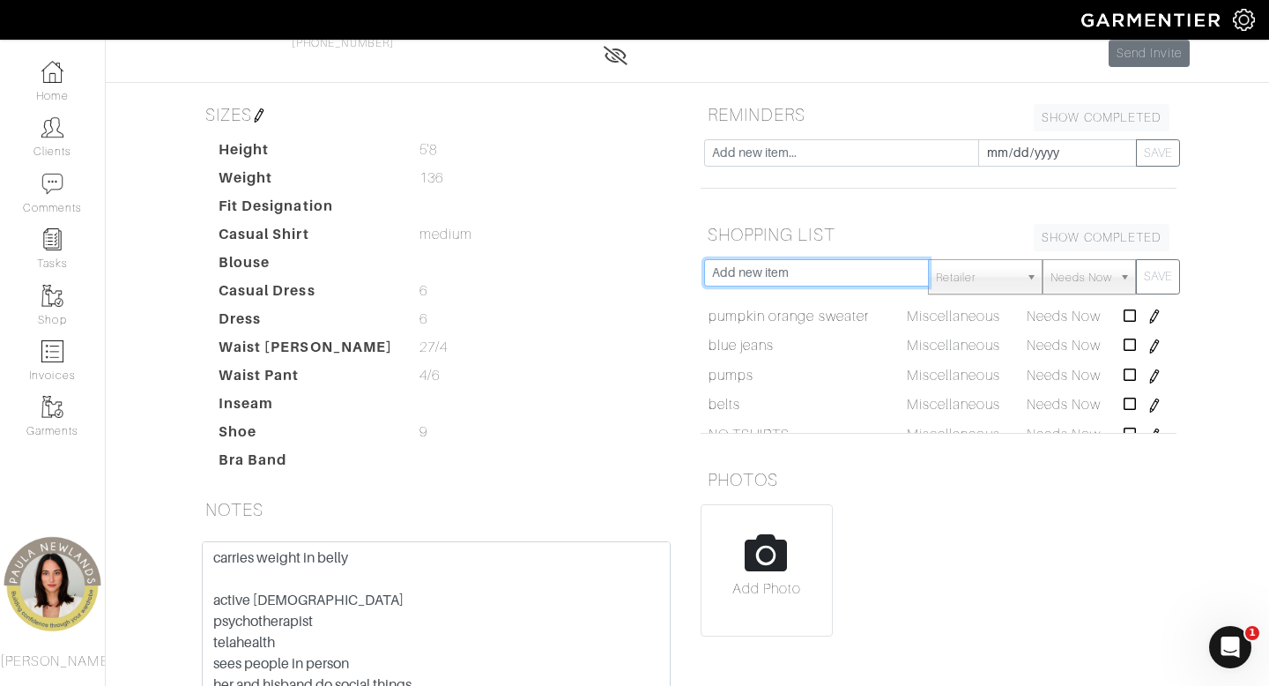
scroll to position [0, 0]
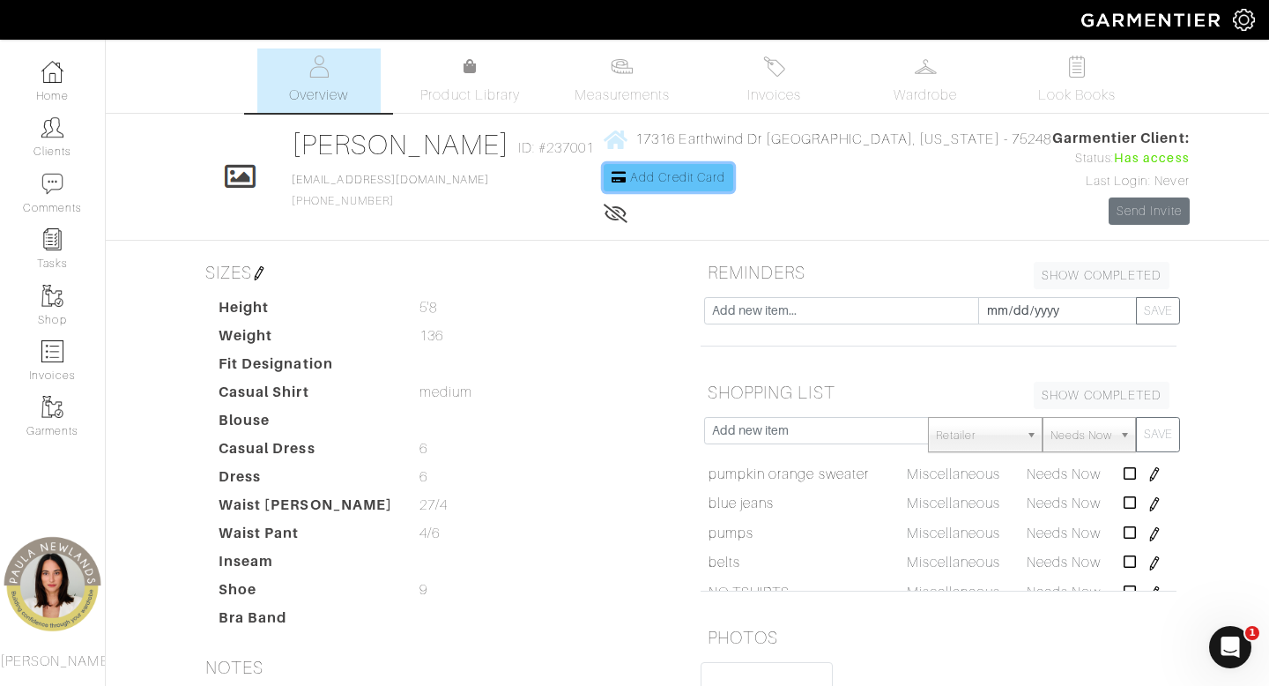
click at [725, 173] on span "Add Credit Card" at bounding box center [677, 177] width 95 height 14
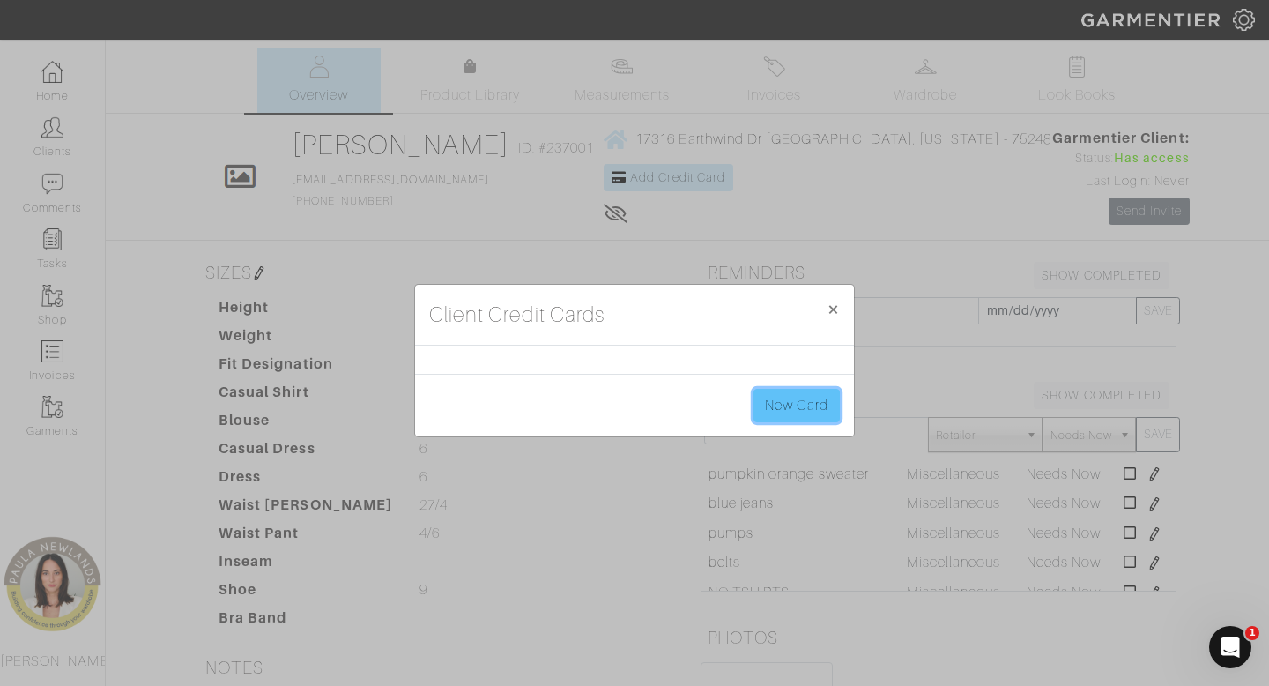
click at [820, 398] on link "New Card" at bounding box center [797, 405] width 86 height 33
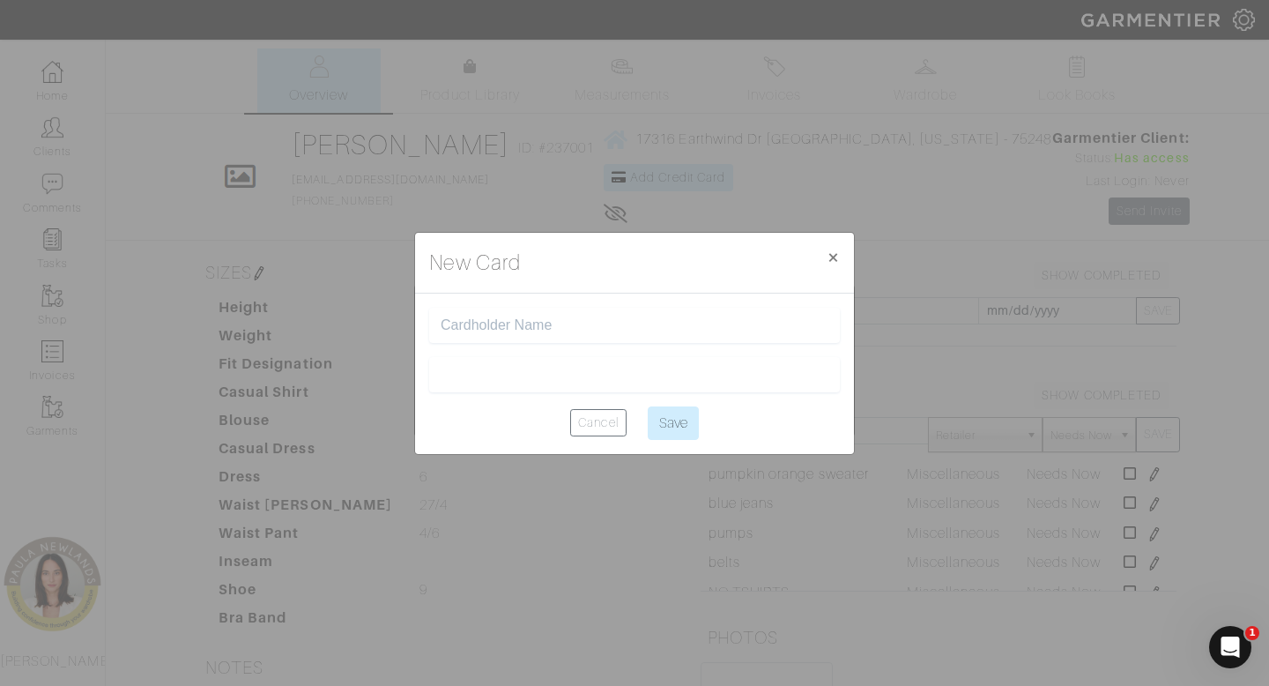
click at [643, 323] on input "text" at bounding box center [635, 325] width 388 height 17
click at [621, 335] on div "[PERSON_NAME]" at bounding box center [634, 325] width 411 height 35
click at [607, 333] on input "[PERSON_NAME]" at bounding box center [635, 325] width 388 height 17
type input "[PERSON_NAME]"
click at [679, 428] on input "Save" at bounding box center [673, 422] width 51 height 33
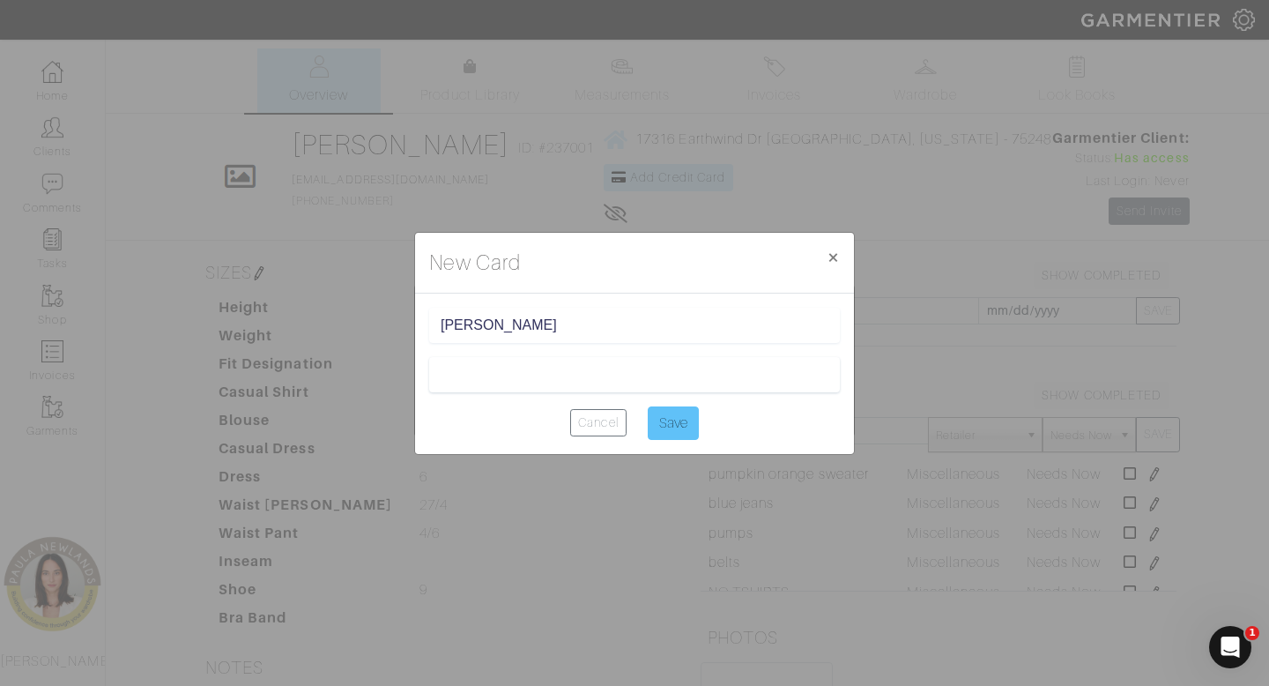
type input "Saving..."
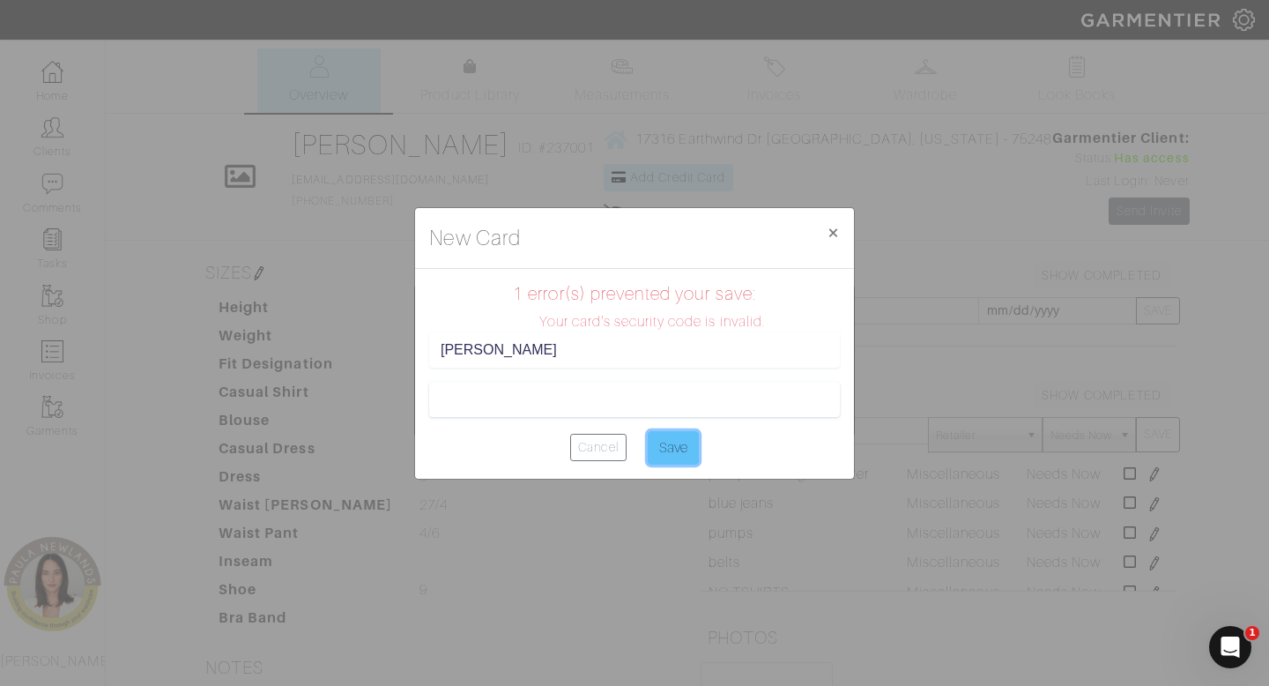
click at [681, 454] on input "Save" at bounding box center [673, 447] width 51 height 33
type input "Saving..."
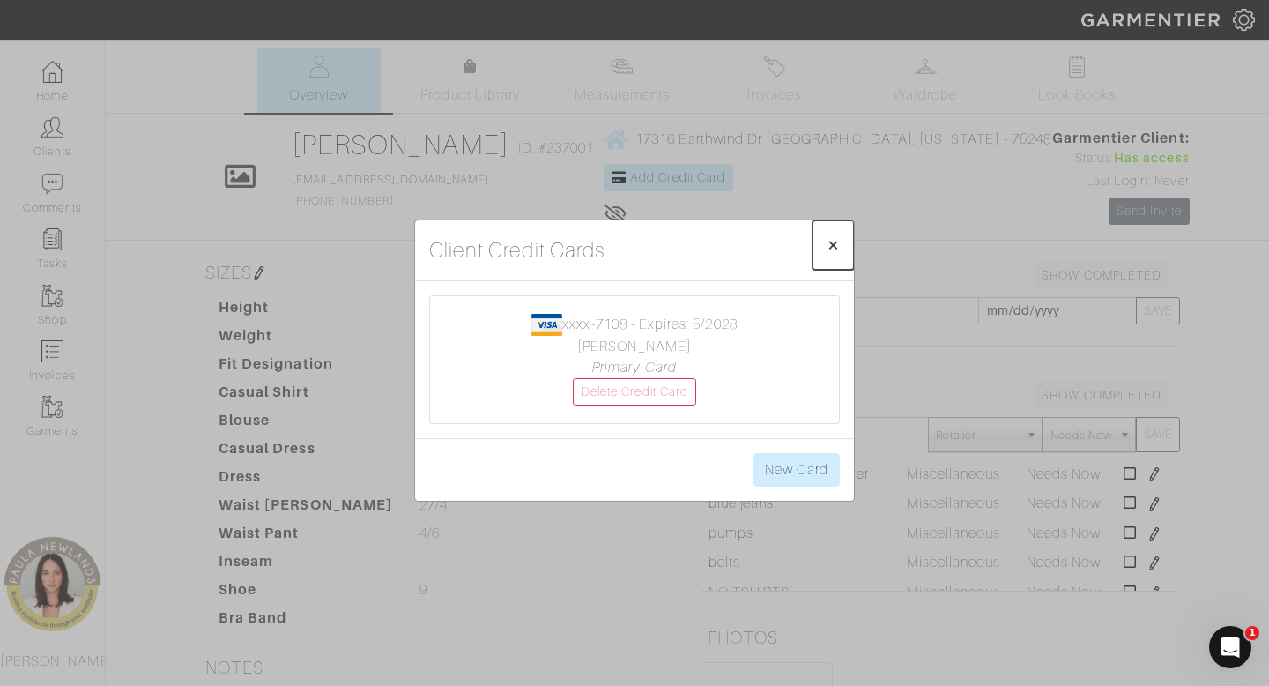
click at [837, 242] on span "×" at bounding box center [833, 245] width 13 height 24
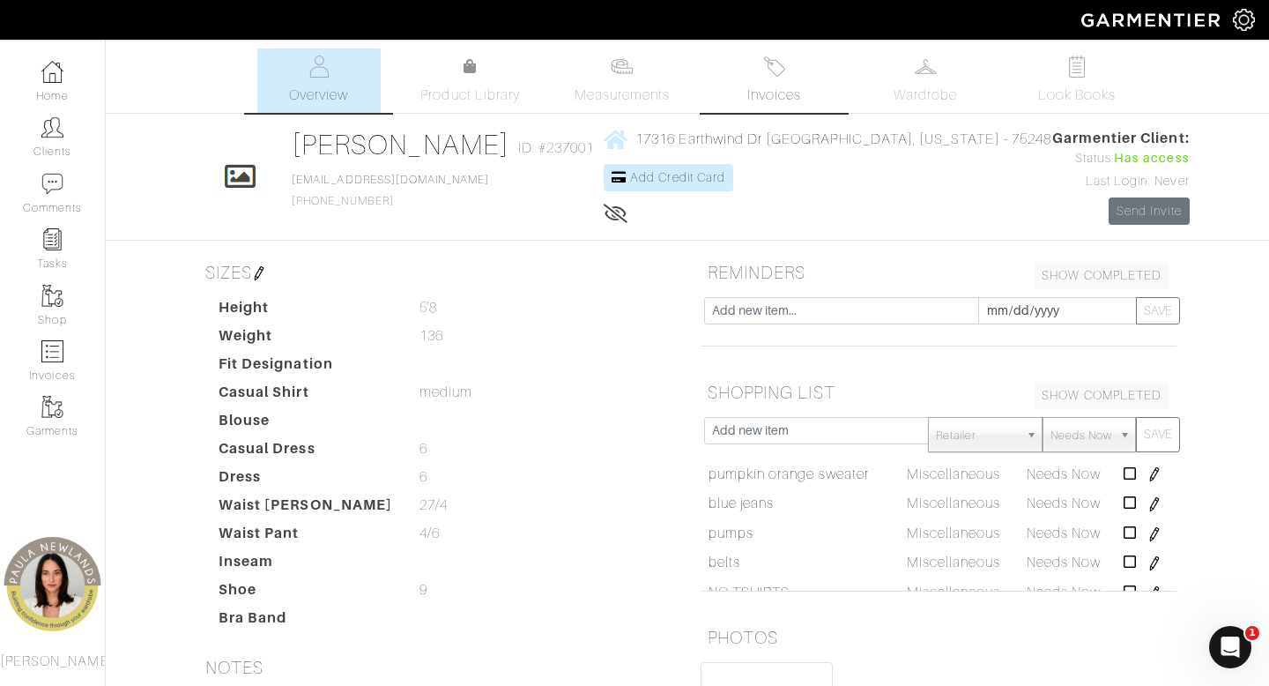
click at [783, 85] on span "Invoices" at bounding box center [775, 95] width 54 height 21
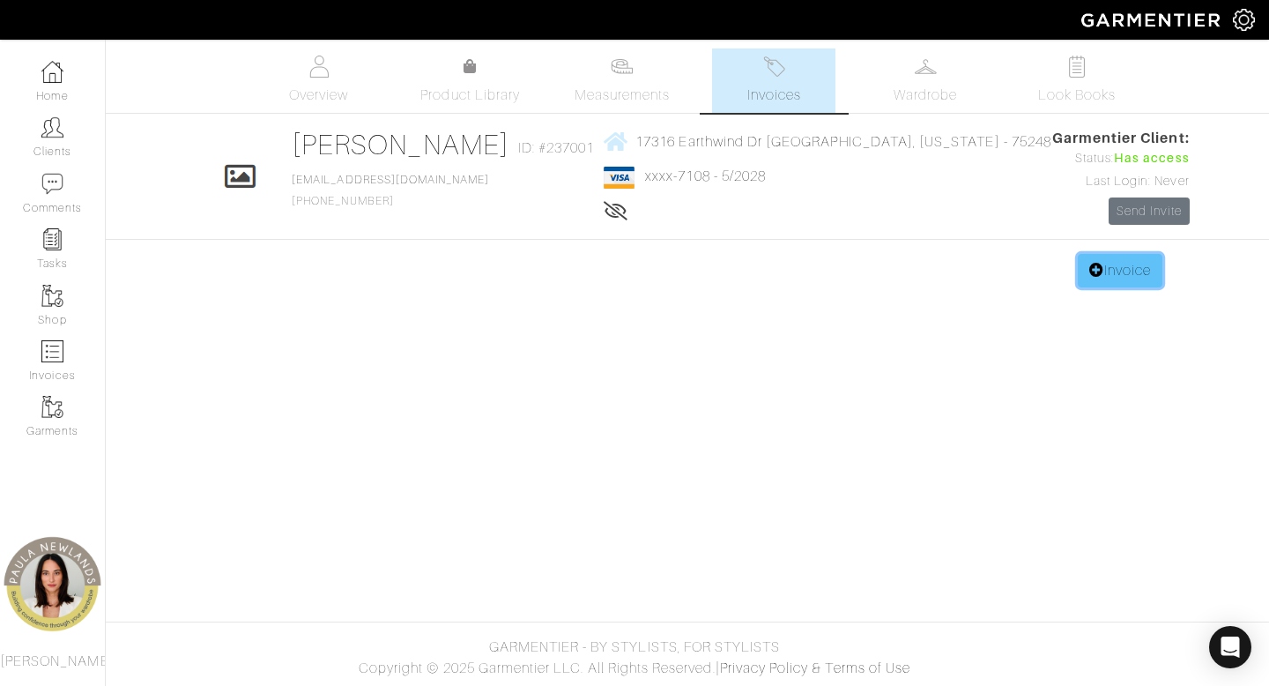
click at [1112, 273] on link "Invoice" at bounding box center [1120, 270] width 85 height 33
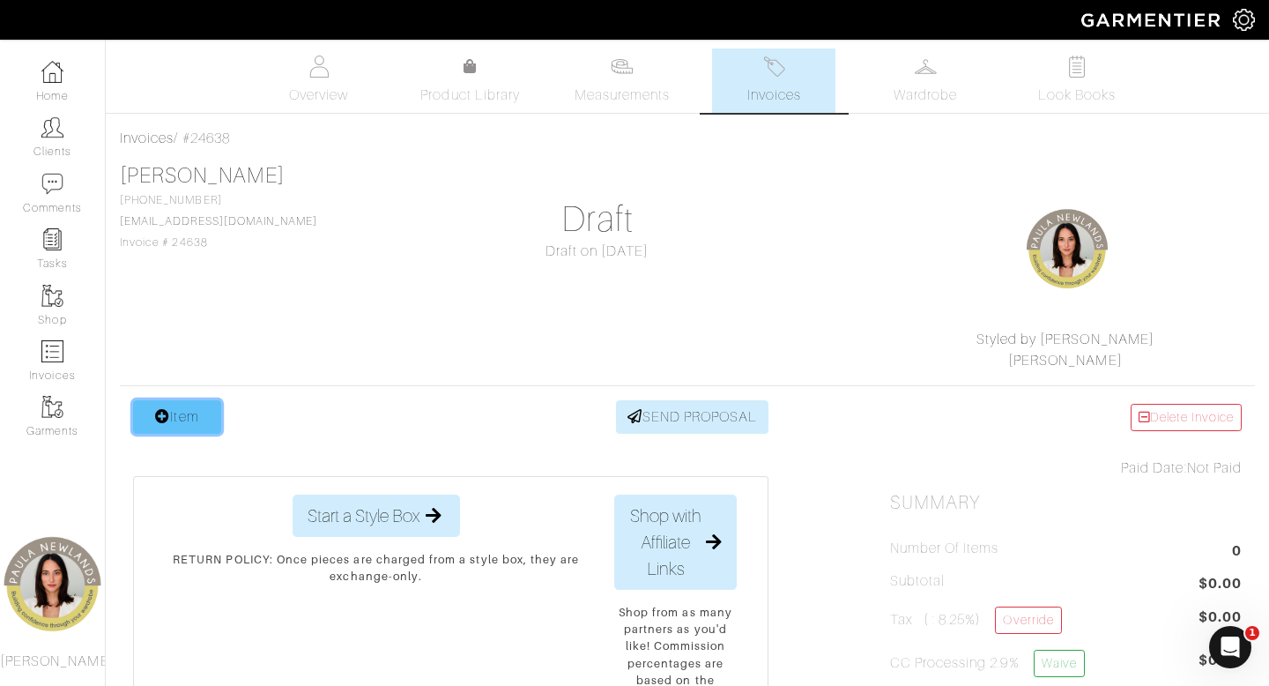
click at [179, 418] on link "Item" at bounding box center [177, 416] width 88 height 33
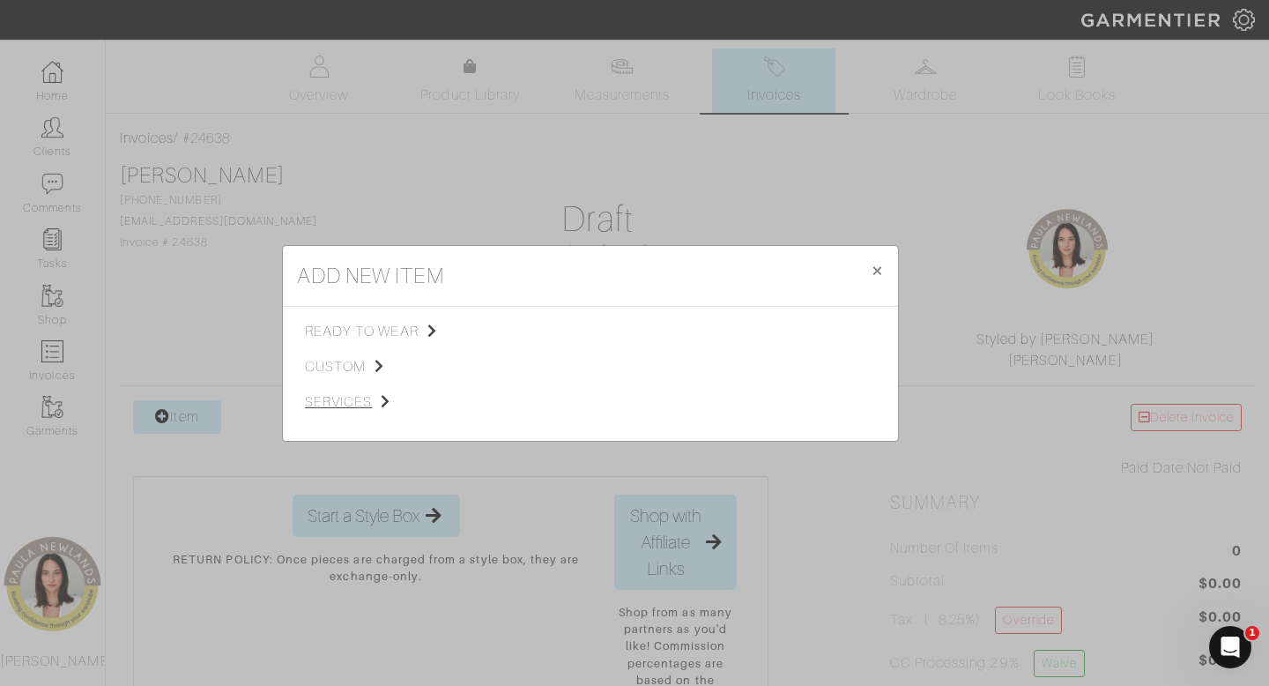
click at [351, 395] on span "services" at bounding box center [393, 401] width 177 height 21
click at [570, 328] on span "Styling Service" at bounding box center [552, 330] width 87 height 14
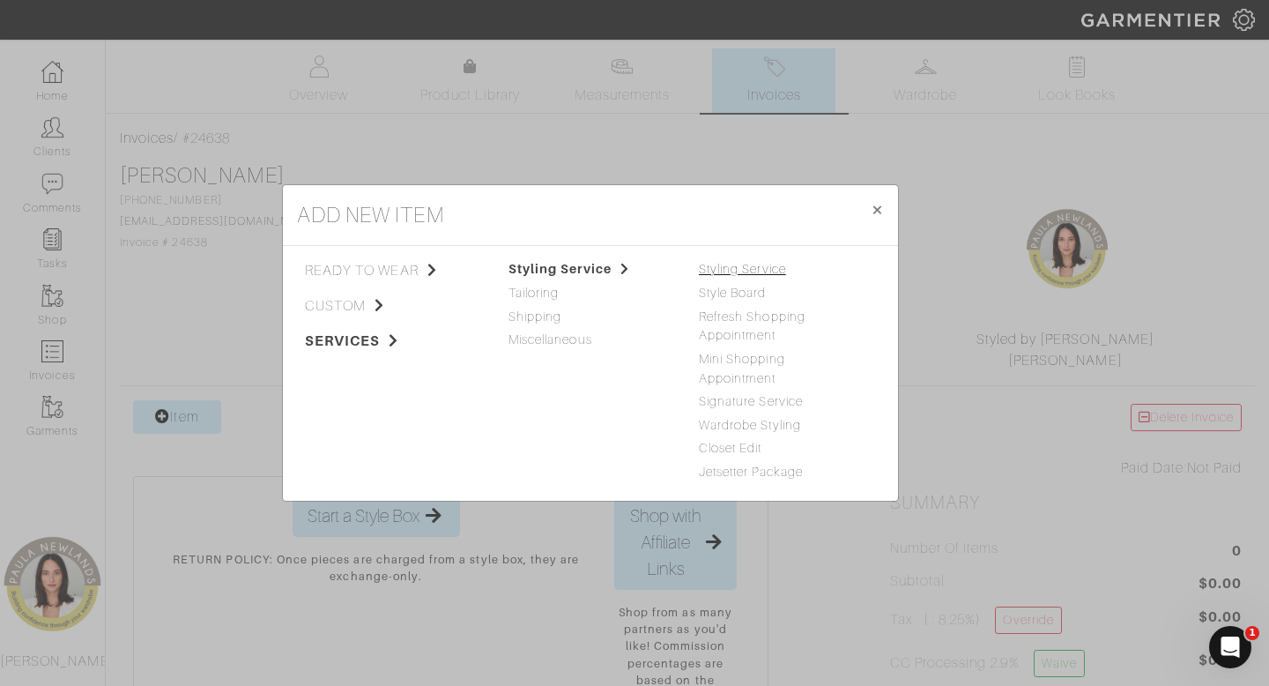
click at [767, 270] on link "Styling Service" at bounding box center [742, 269] width 87 height 14
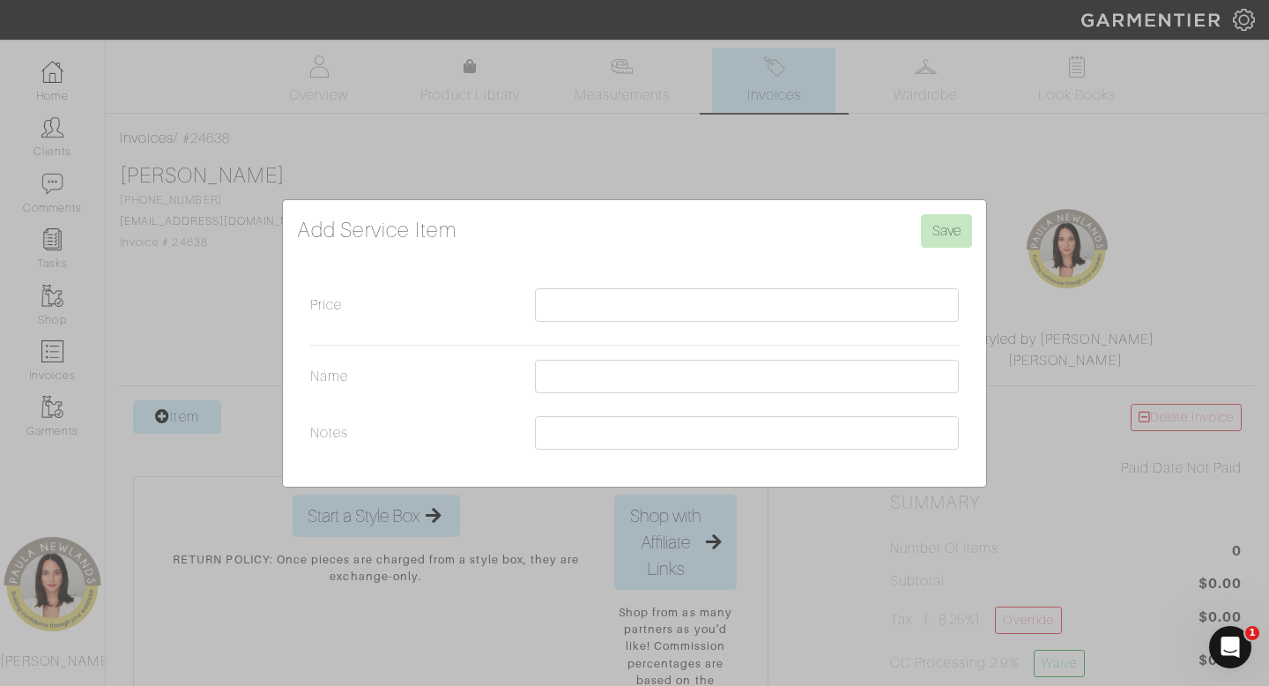
click at [829, 166] on div "Add Service Item Save Price Name Notes" at bounding box center [634, 343] width 1269 height 686
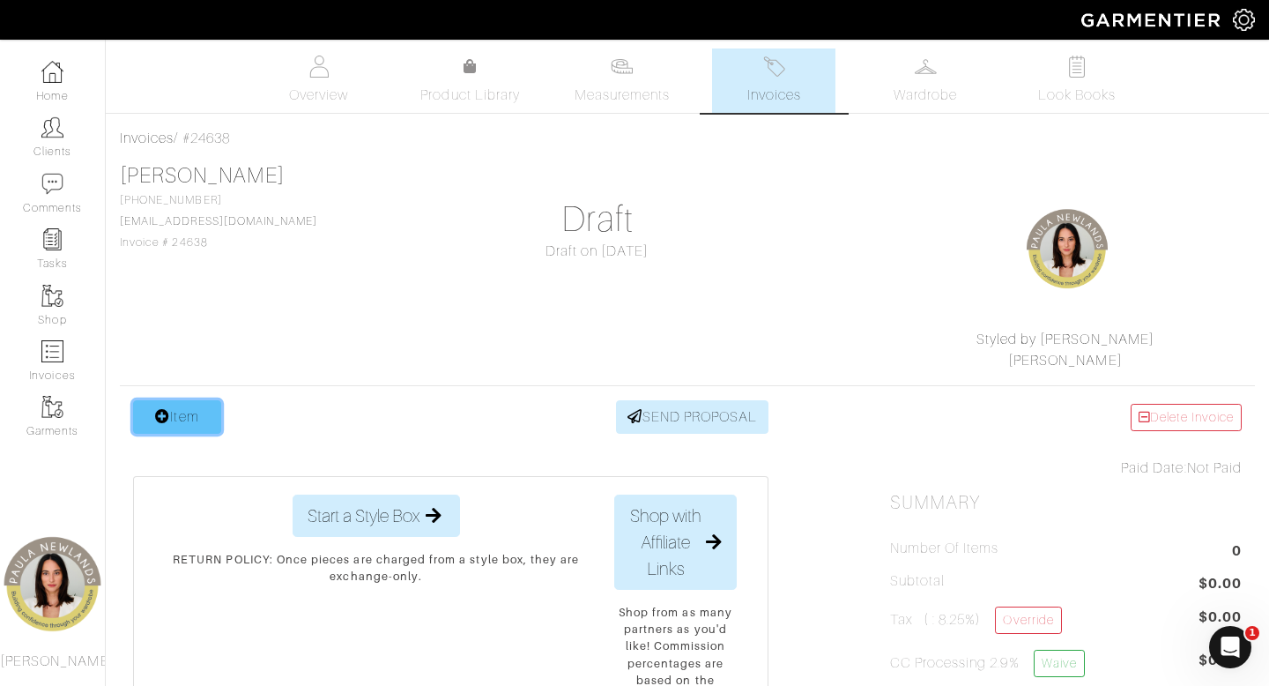
click at [179, 408] on link "Item" at bounding box center [177, 416] width 88 height 33
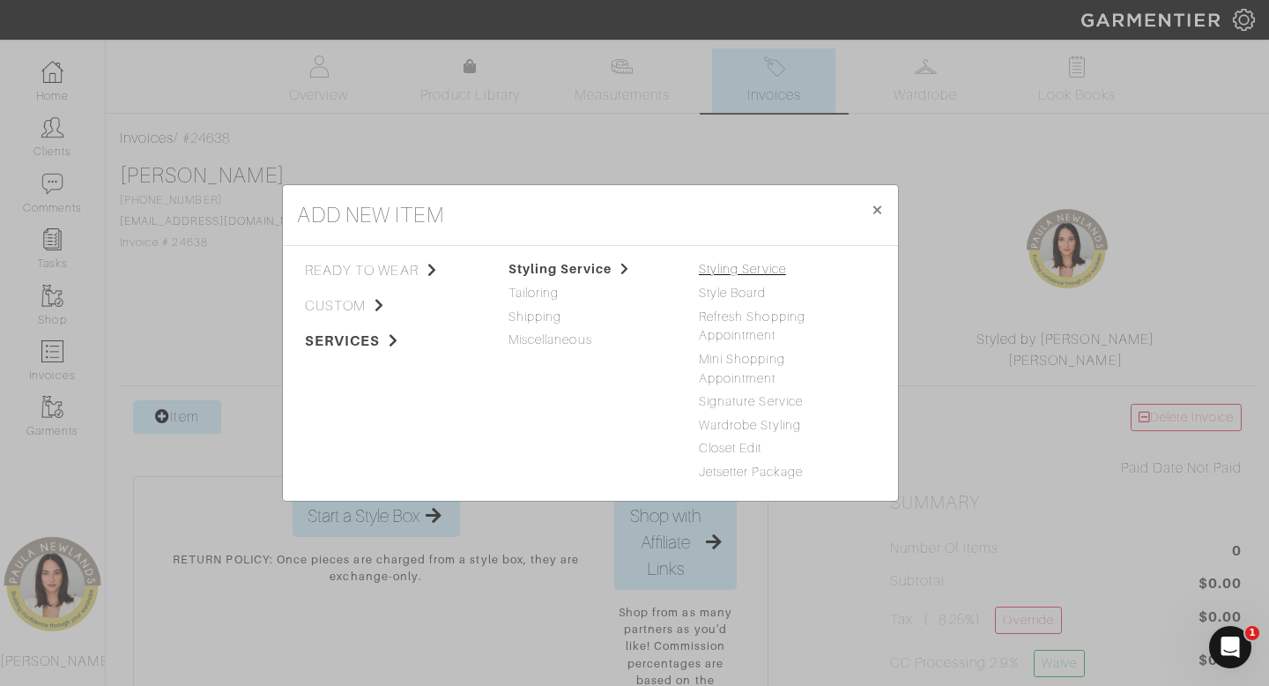
click at [782, 270] on link "Styling Service" at bounding box center [742, 269] width 87 height 14
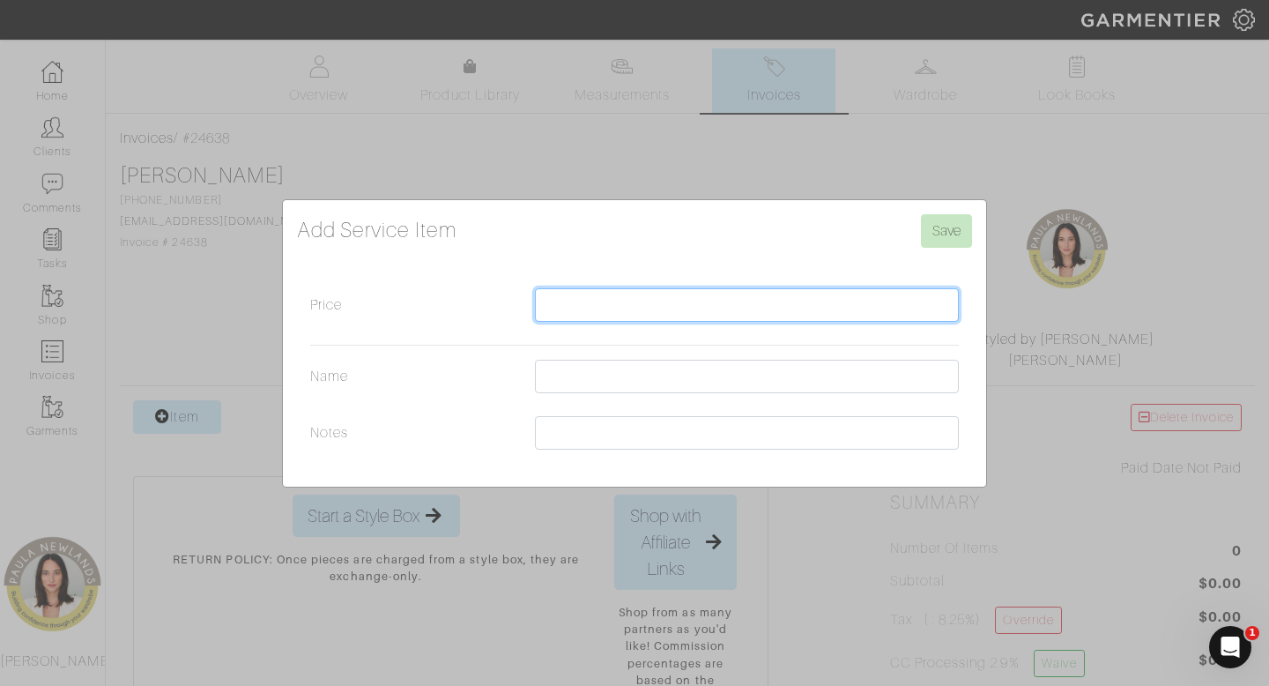
click at [599, 305] on input "Price" at bounding box center [747, 304] width 424 height 33
type input "2200"
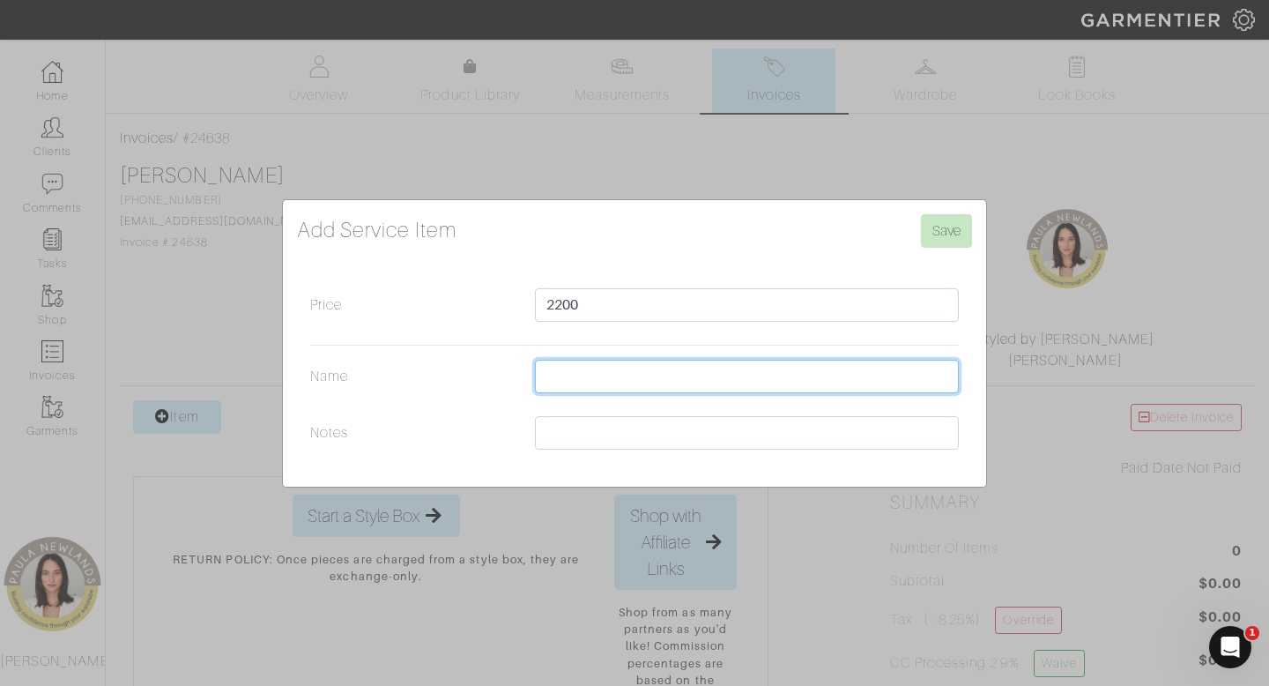
click at [605, 377] on input "Name" at bounding box center [747, 376] width 424 height 33
type input "Closet + Styling Session"
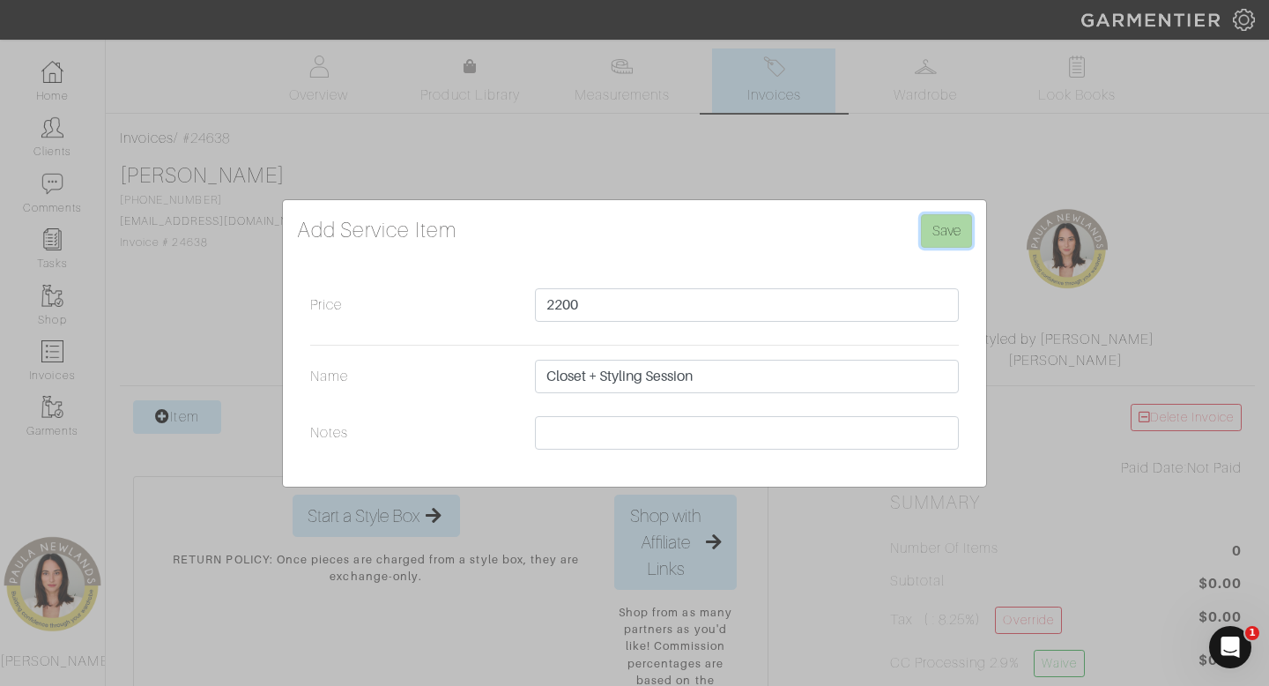
click at [948, 230] on input "Save" at bounding box center [946, 230] width 51 height 33
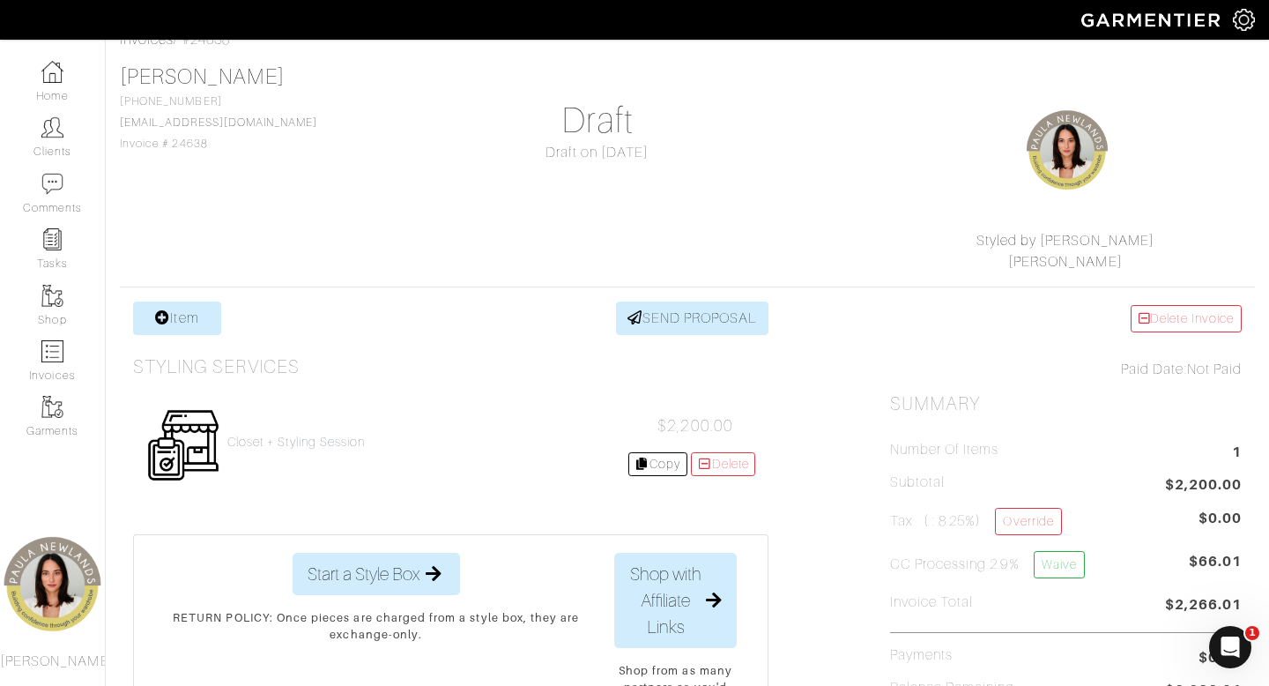
scroll to position [503, 0]
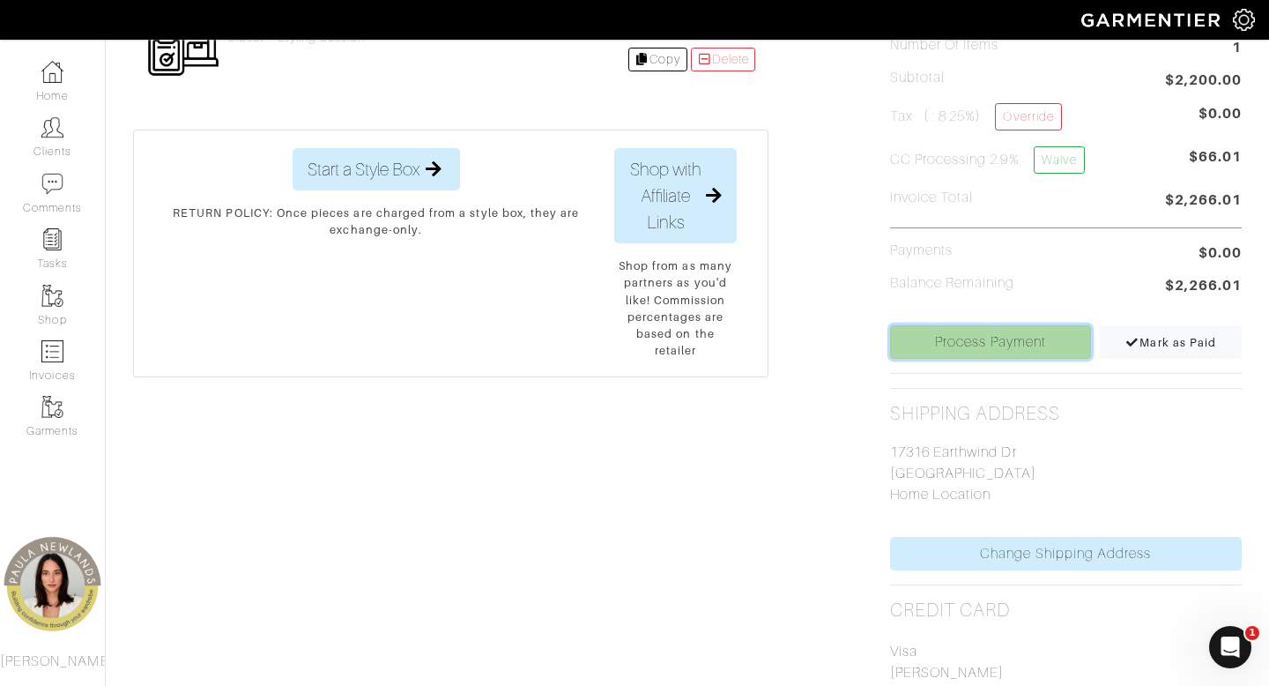
click at [1001, 343] on link "Process Payment" at bounding box center [991, 341] width 202 height 33
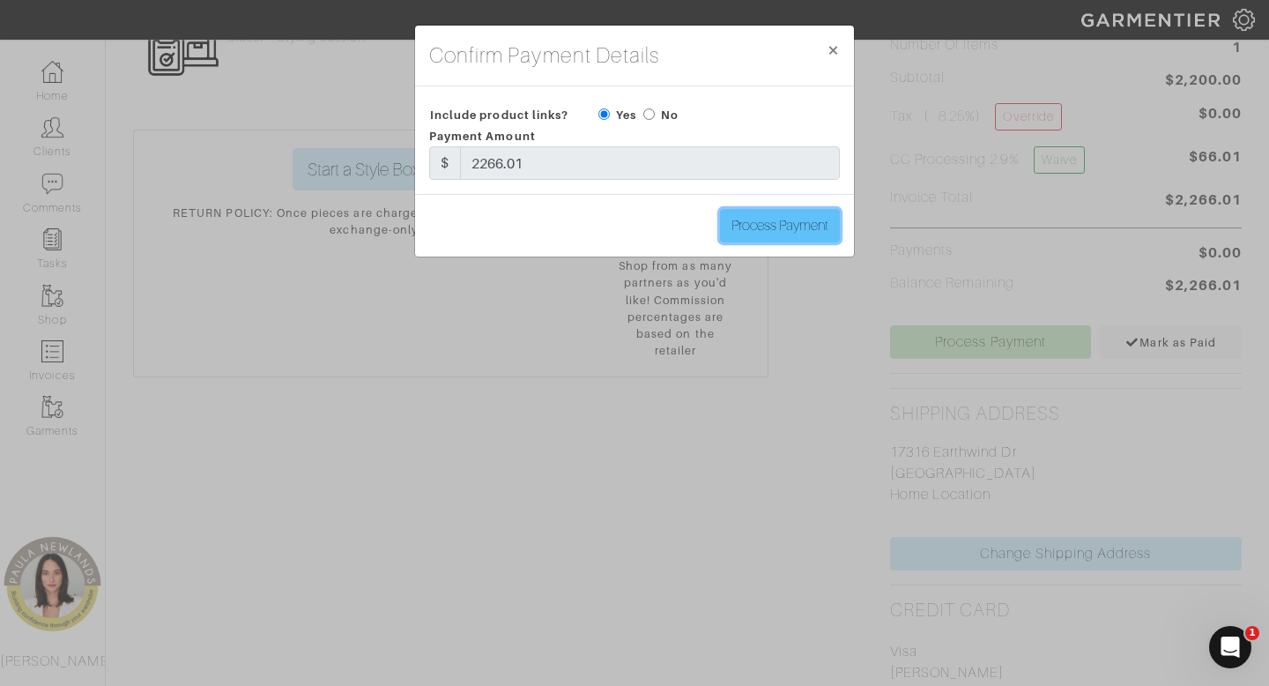
click at [780, 233] on input "Process Payment" at bounding box center [780, 225] width 120 height 33
type input "Process Payment"
